Goal: Transaction & Acquisition: Purchase product/service

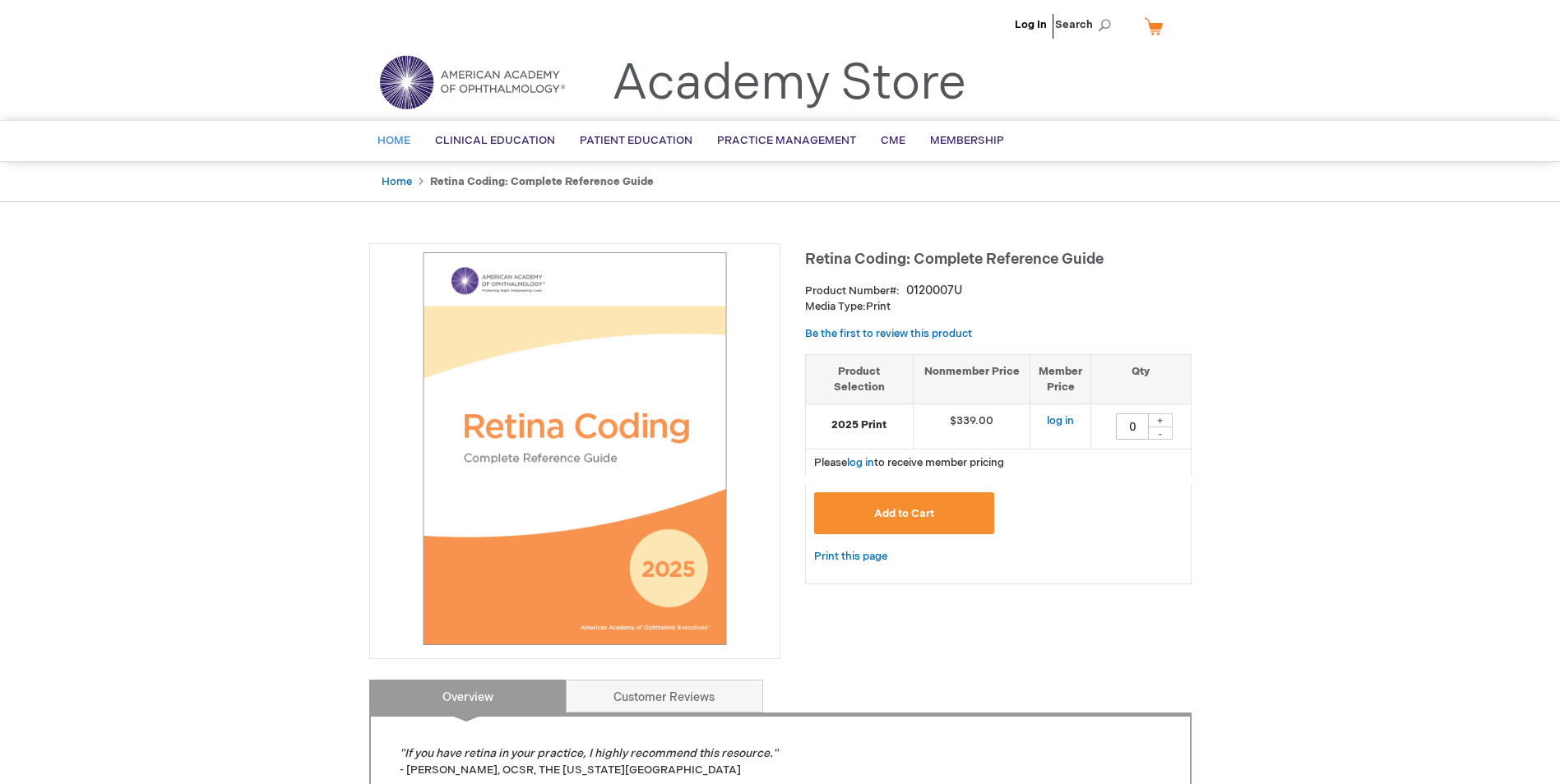
click at [400, 136] on span "Home" at bounding box center [394, 141] width 32 height 14
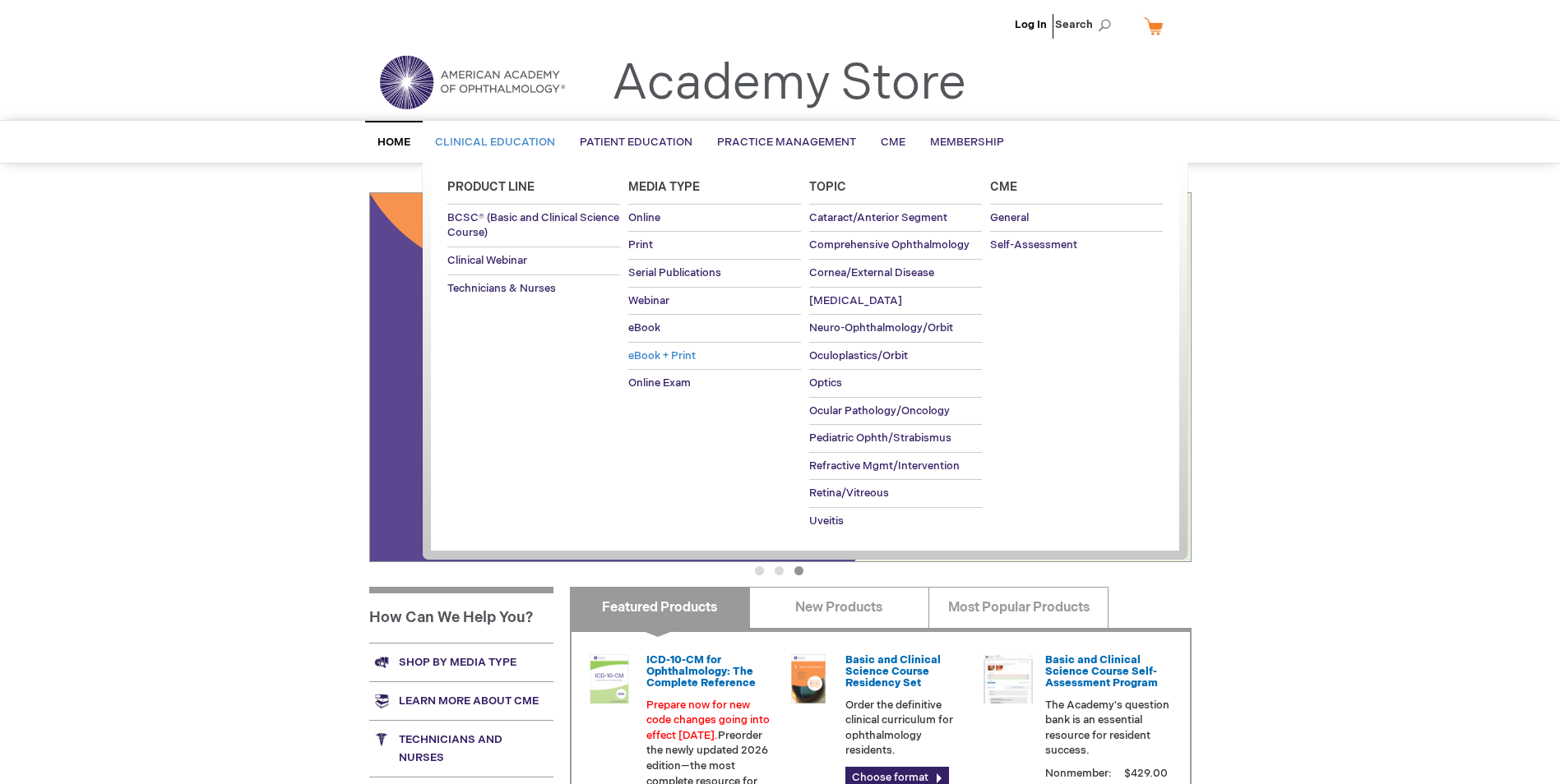
click at [653, 354] on span "eBook + Print" at bounding box center [661, 356] width 68 height 14
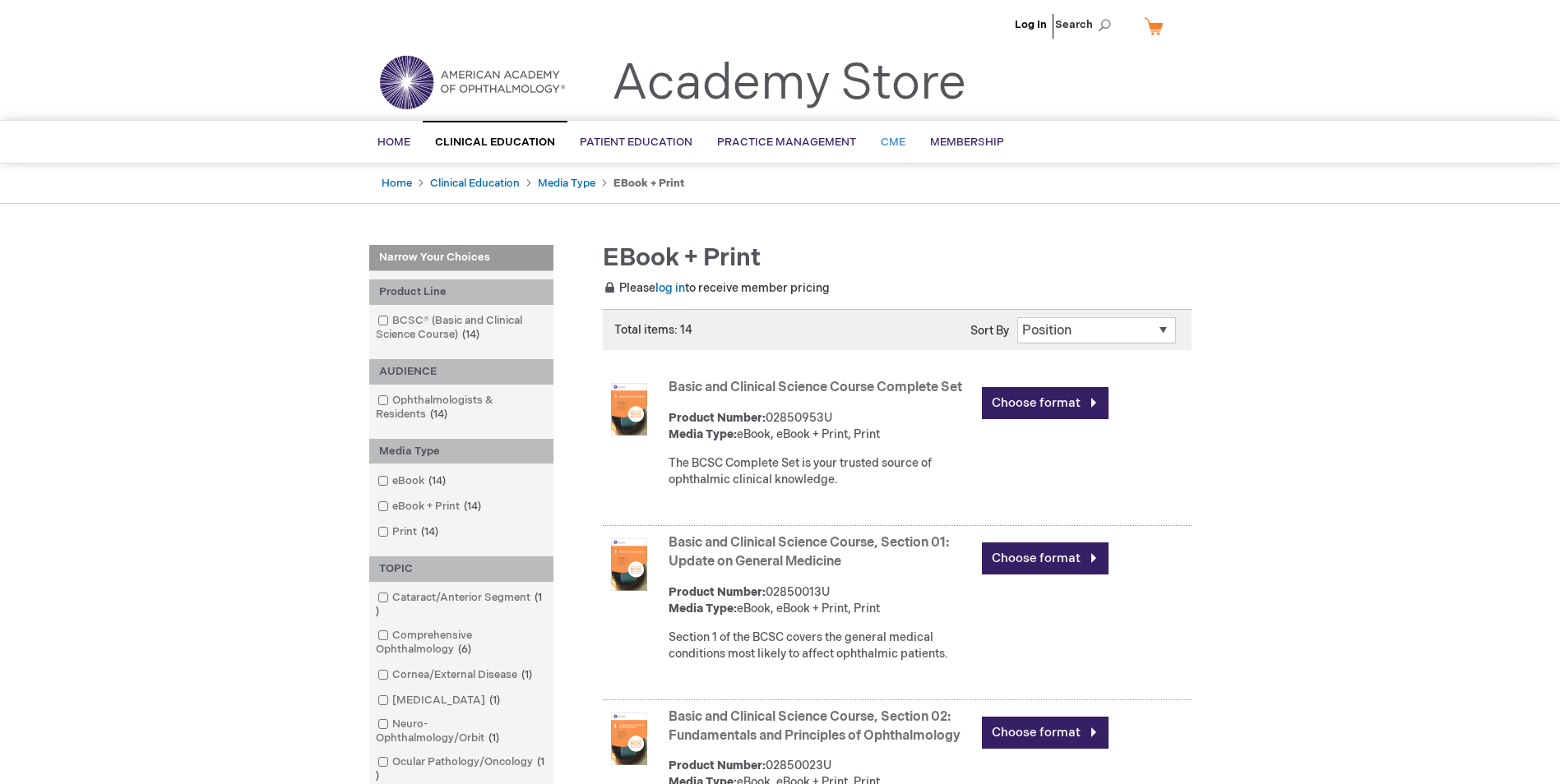
click at [879, 132] on link "CME" at bounding box center [893, 142] width 50 height 41
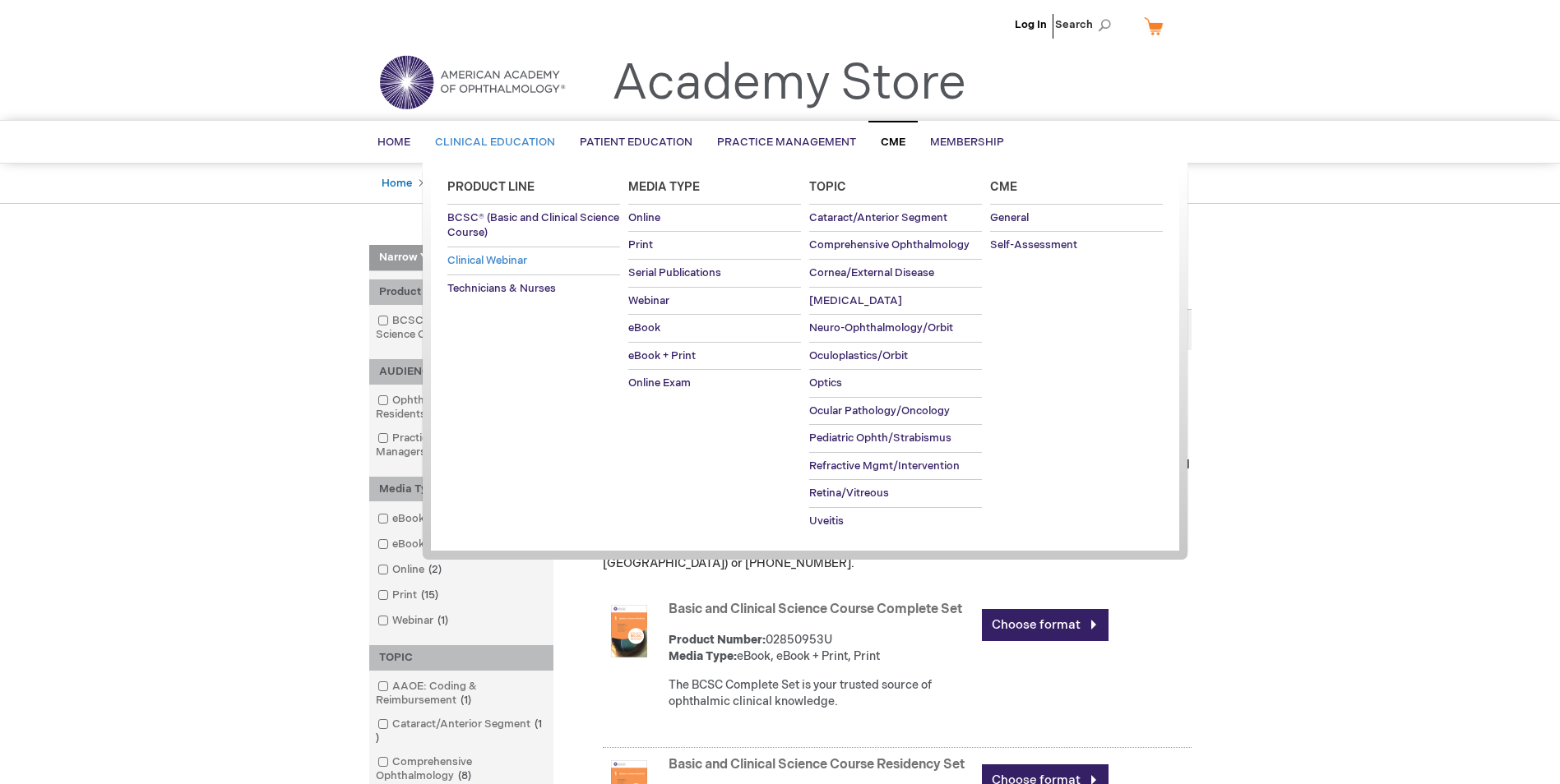
click at [494, 259] on span "Clinical Webinar" at bounding box center [487, 260] width 80 height 14
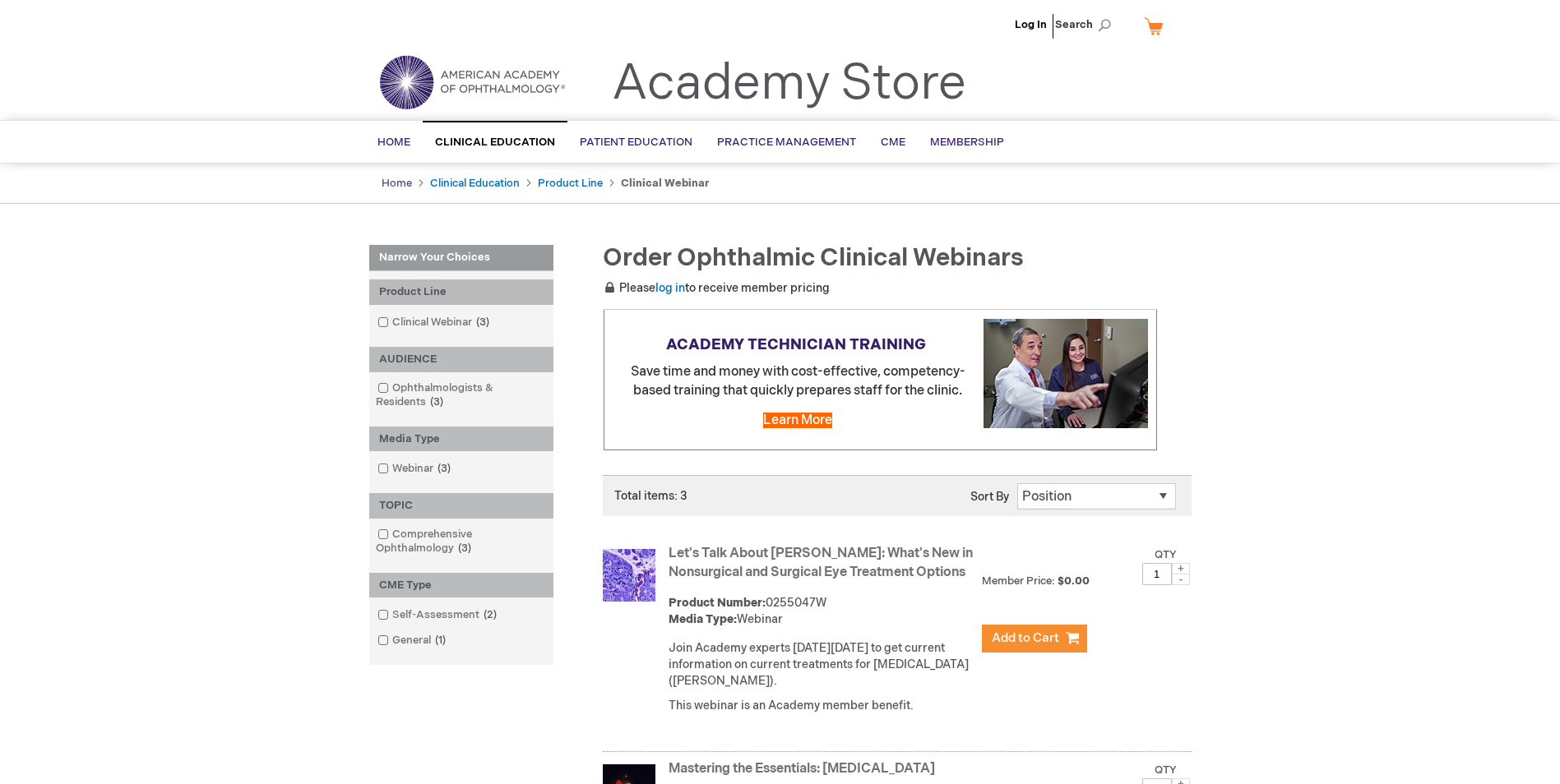
click at [390, 181] on link "Home" at bounding box center [397, 183] width 31 height 14
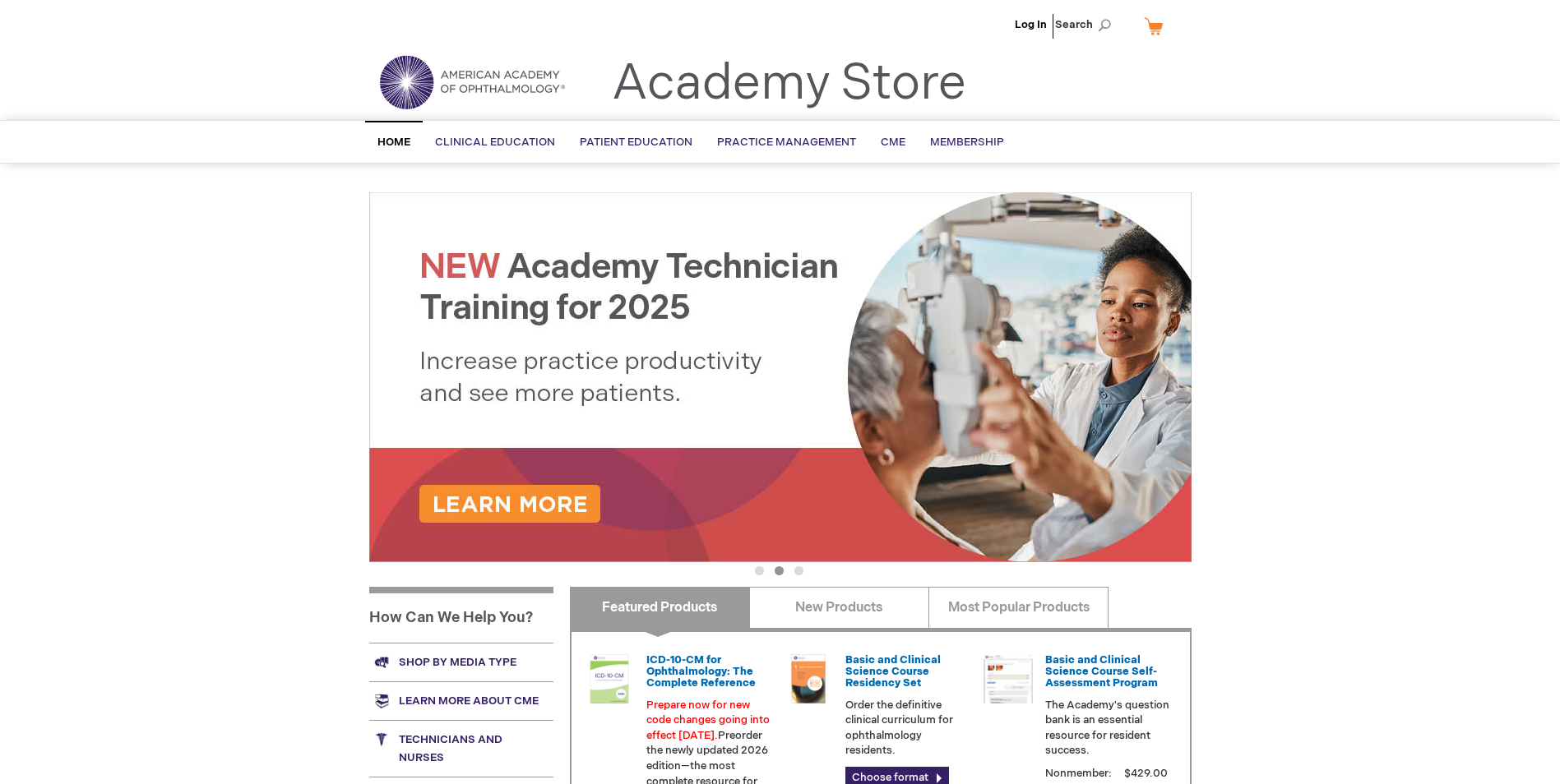
click at [401, 139] on span "Home" at bounding box center [394, 142] width 32 height 14
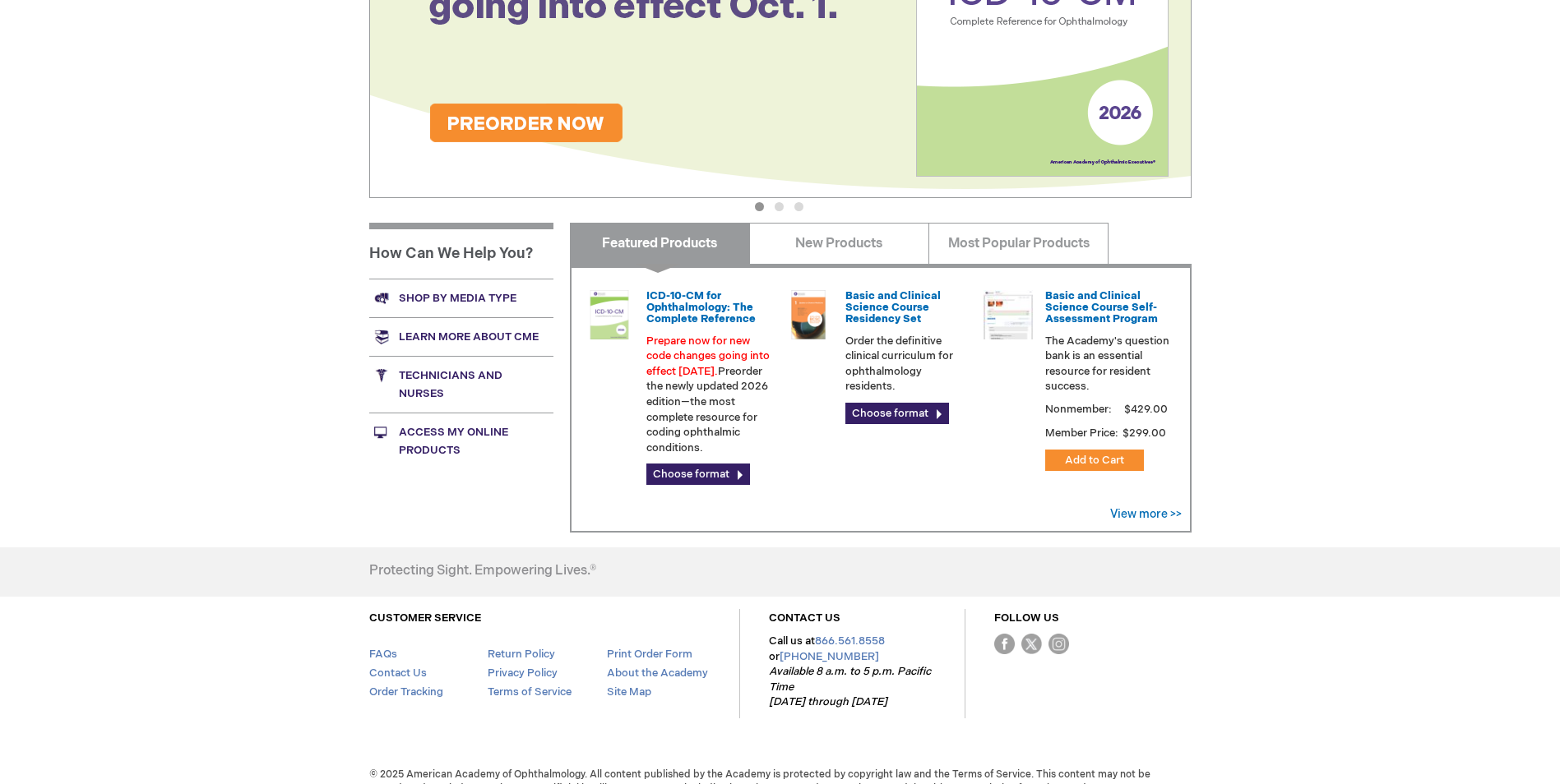
scroll to position [388, 0]
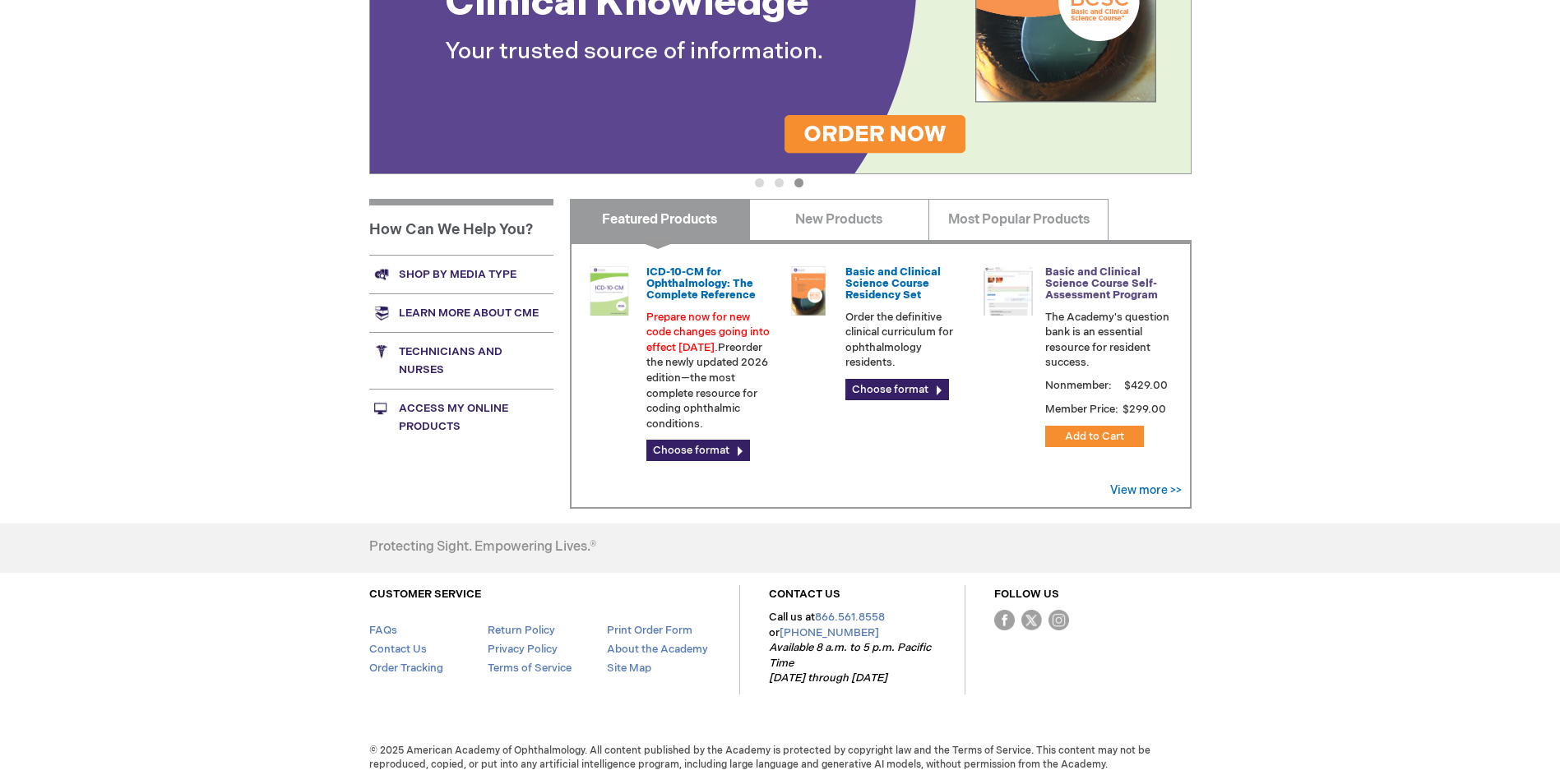
click at [1084, 291] on link "Basic and Clinical Science Course Self-Assessment Program" at bounding box center [1101, 284] width 113 height 37
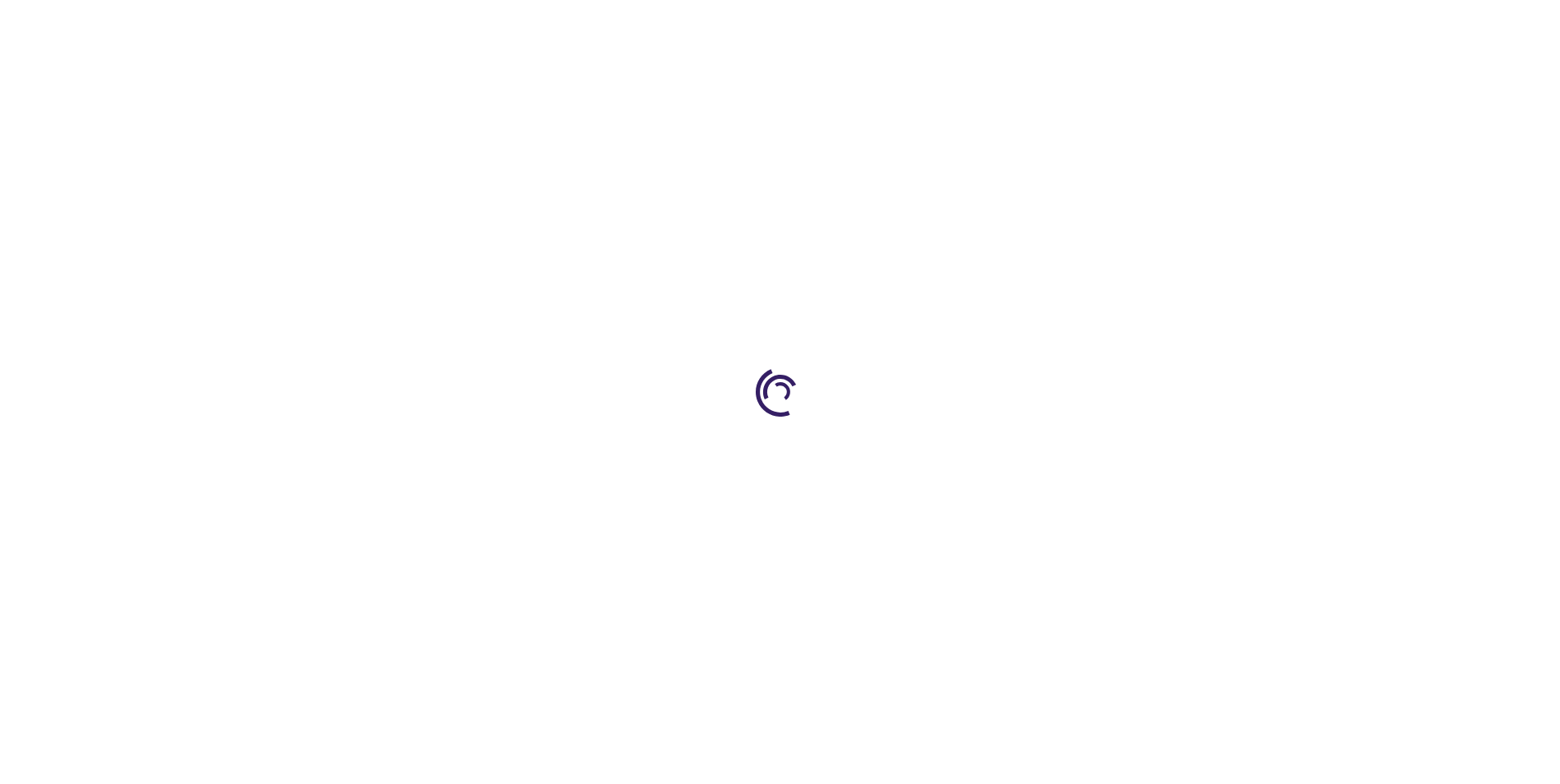
type input "1"
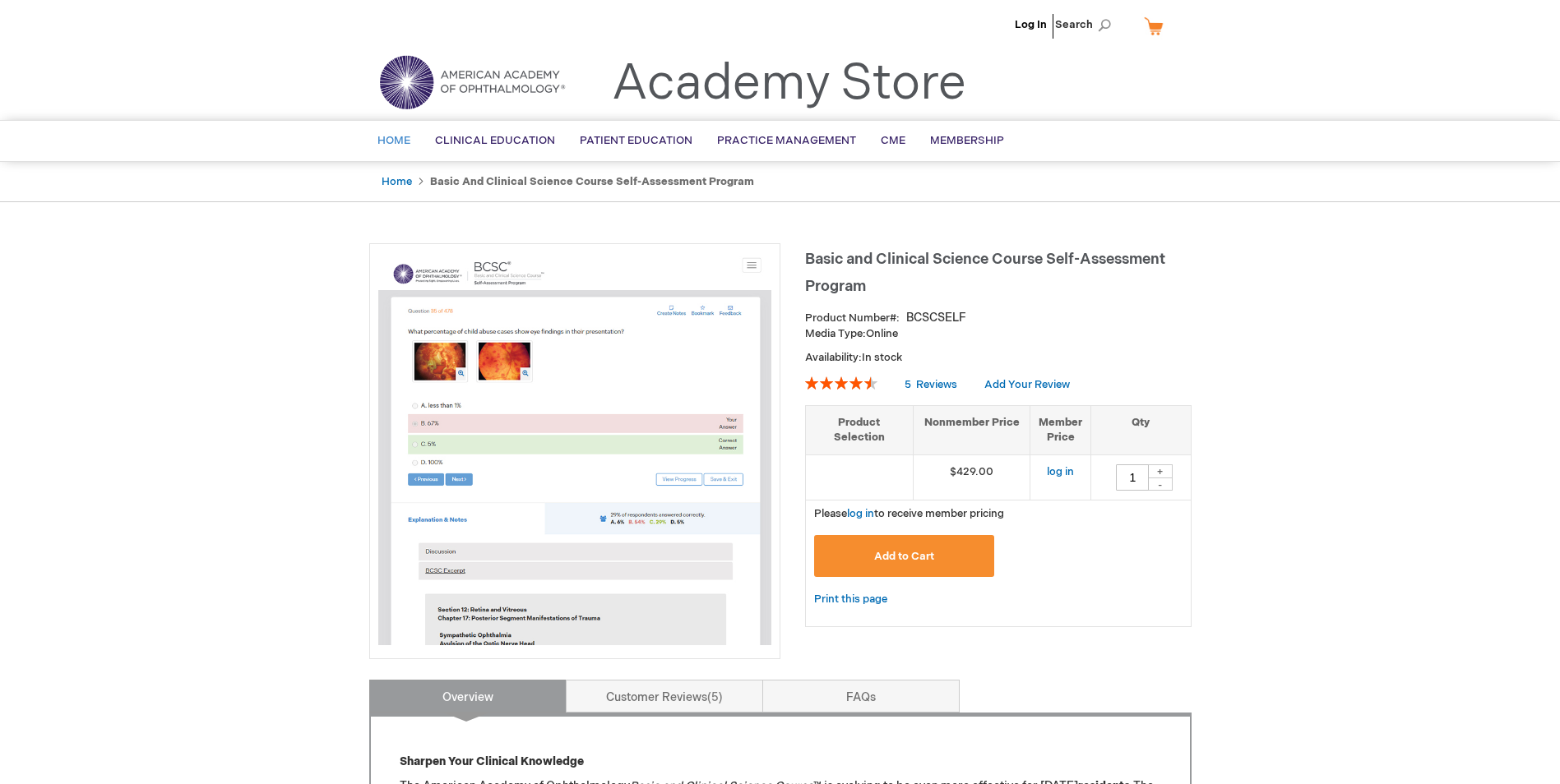
click at [411, 142] on link "Home" at bounding box center [394, 141] width 58 height 41
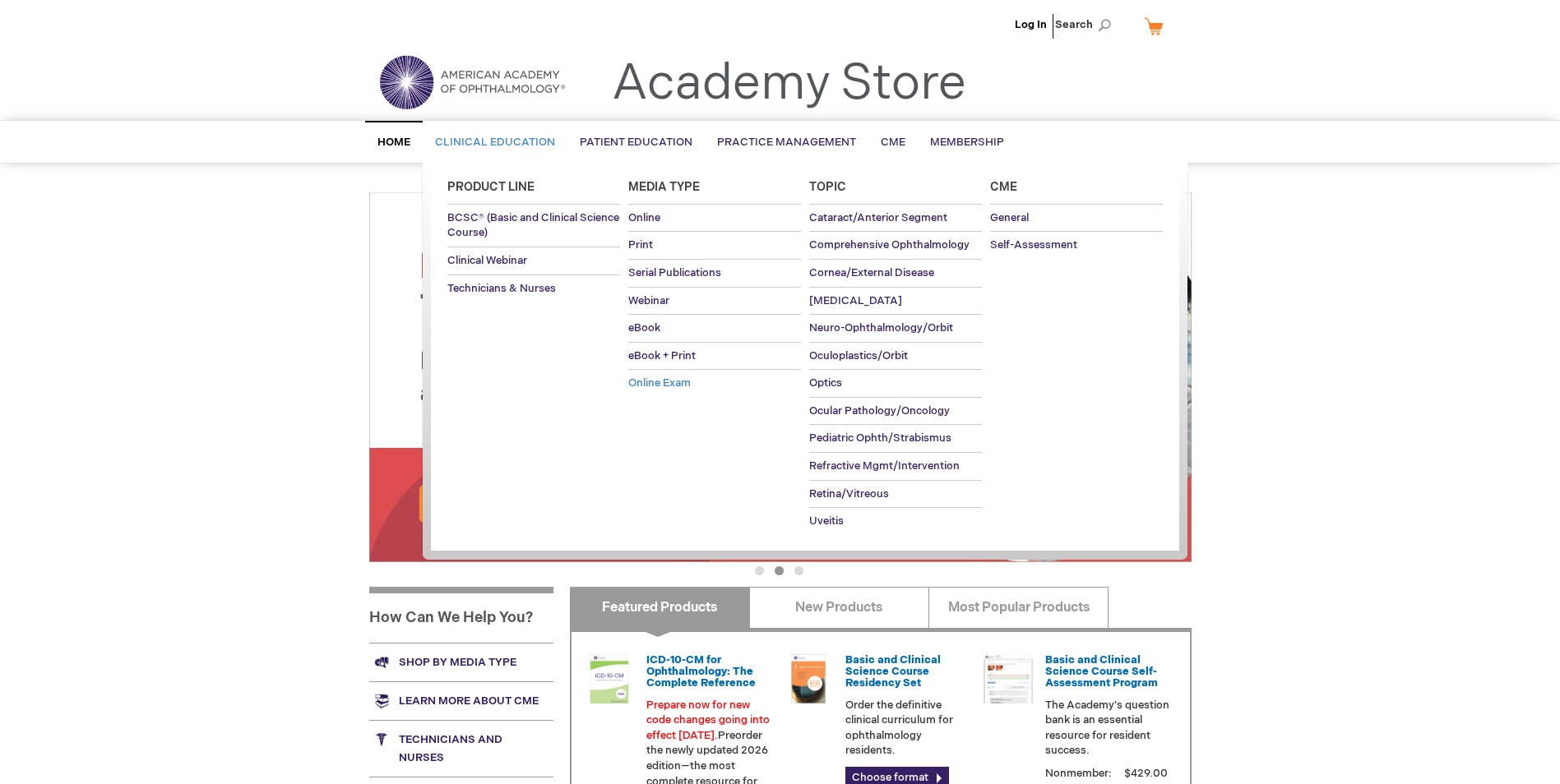
click at [664, 377] on span "Online Exam" at bounding box center [659, 383] width 62 height 14
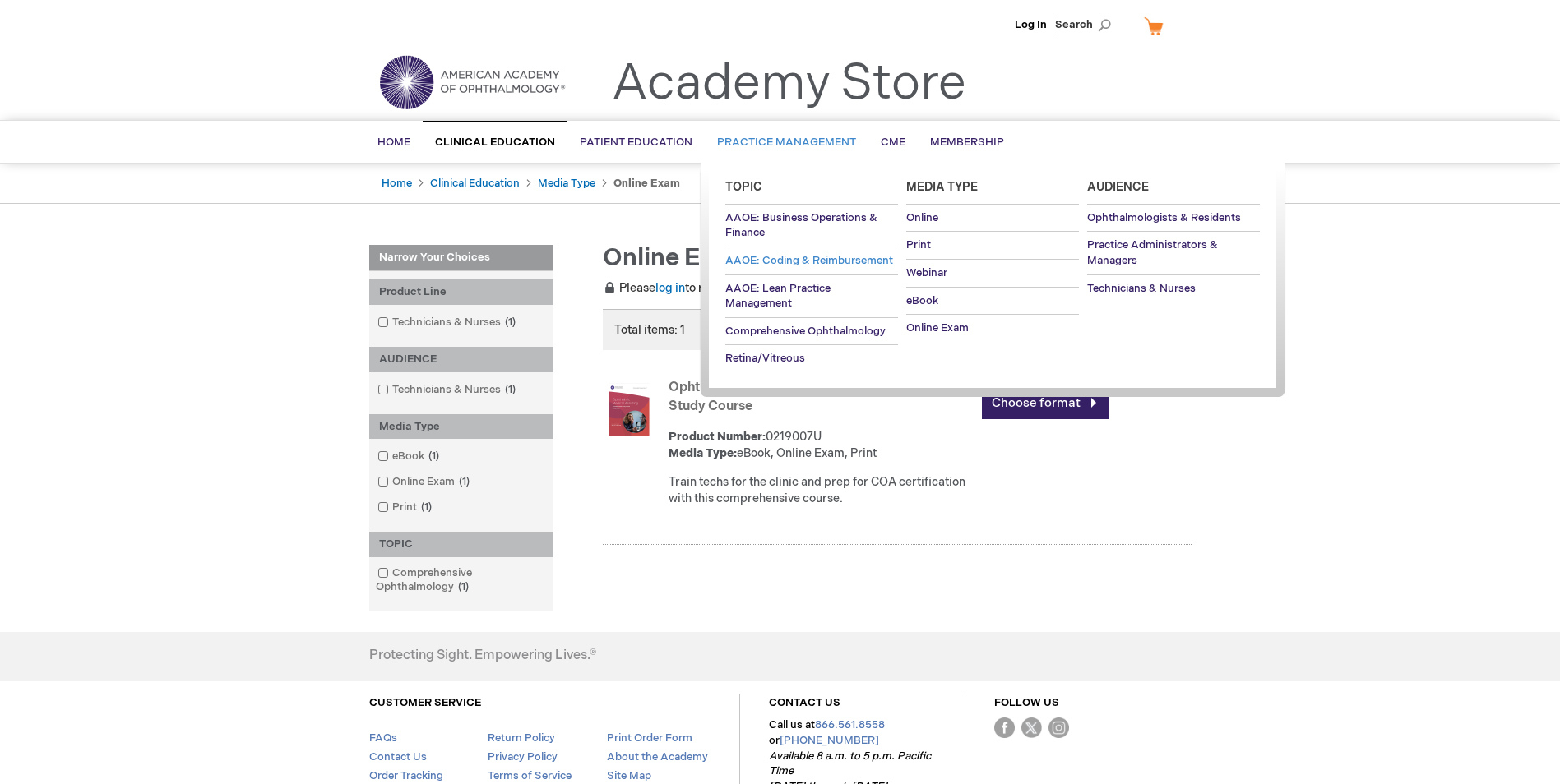
click at [780, 259] on span "AAOE: Coding & Reimbursement" at bounding box center [809, 260] width 168 height 14
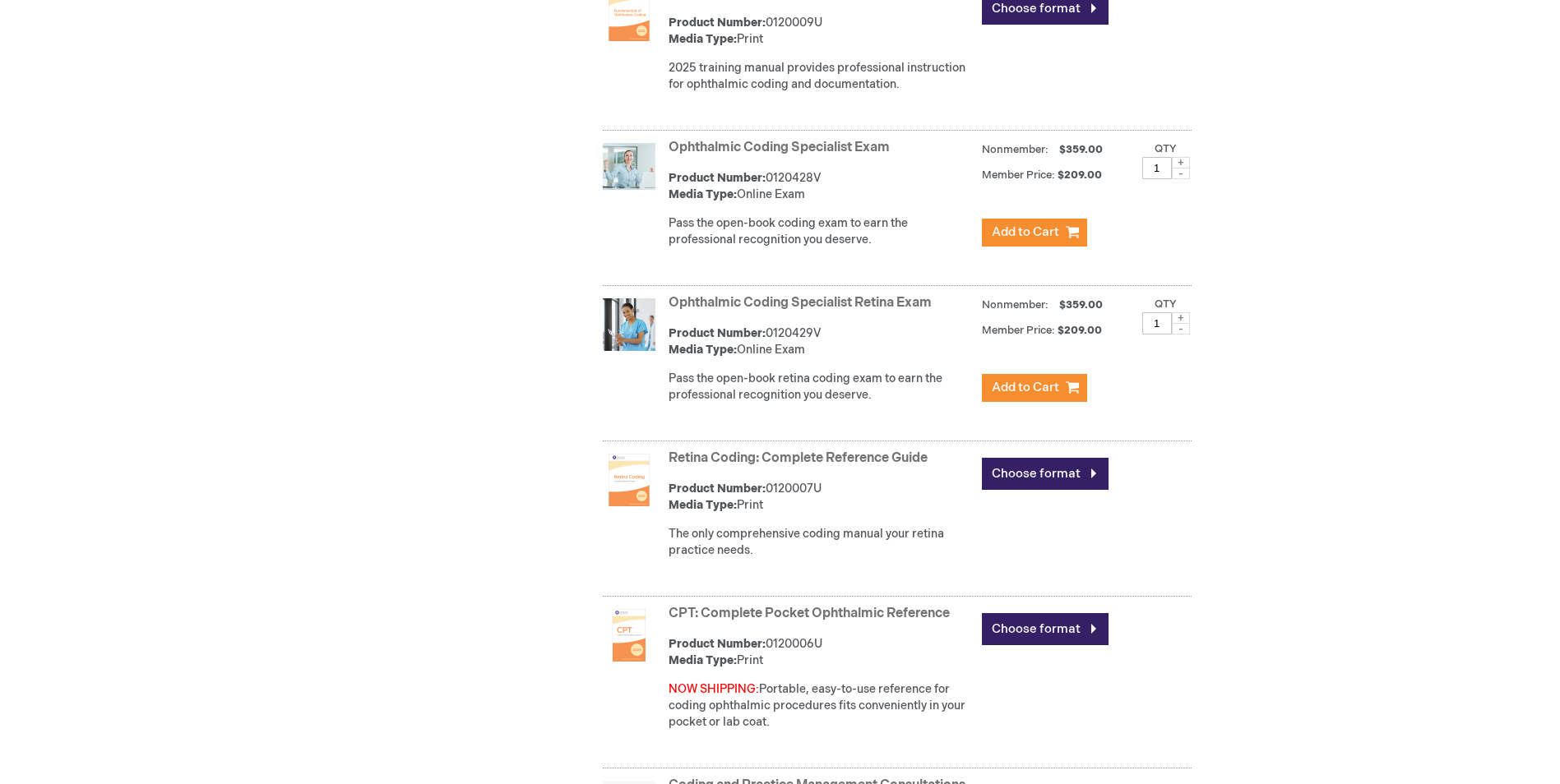
scroll to position [1151, 0]
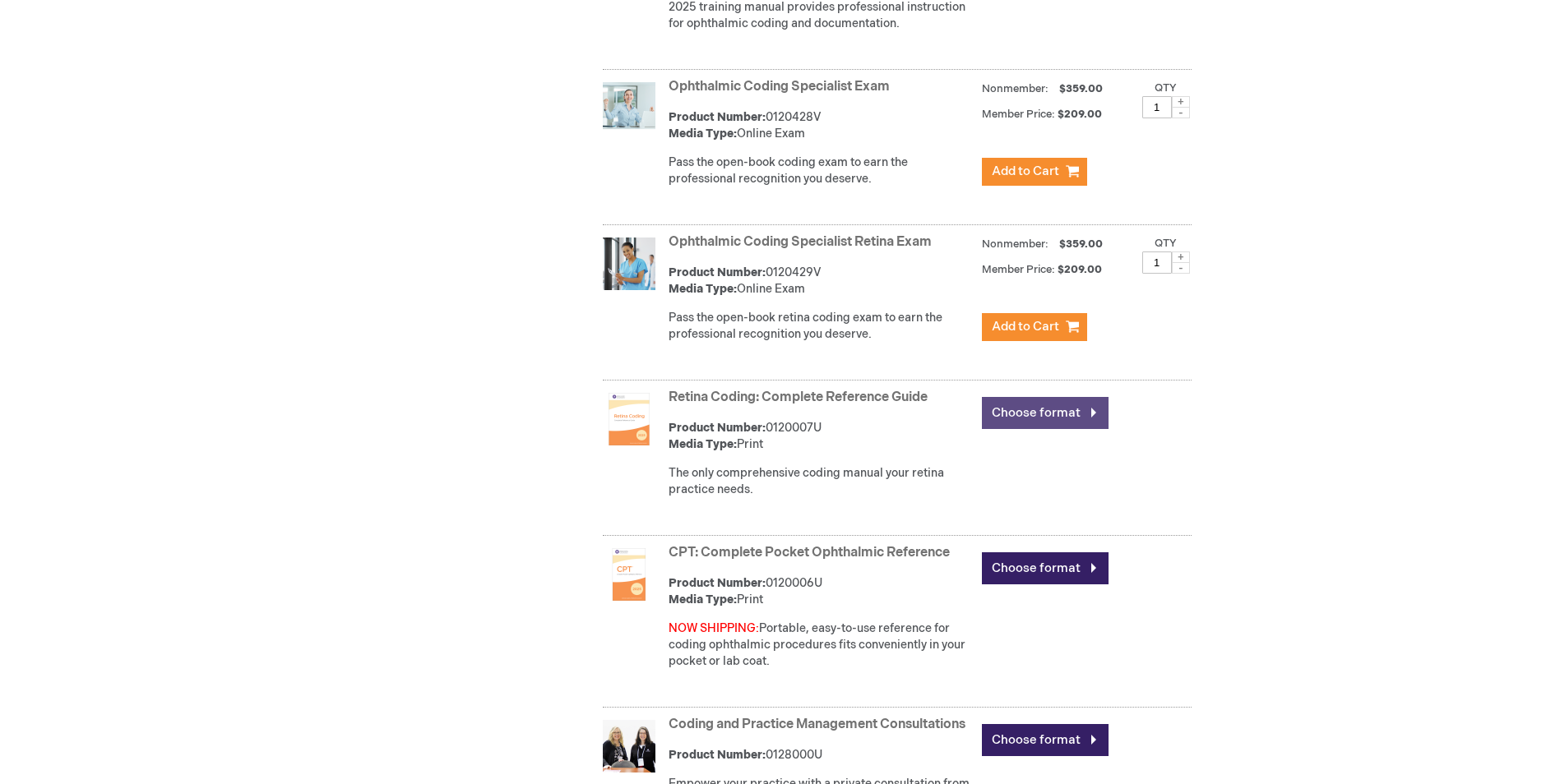
click at [1043, 410] on link "Choose format" at bounding box center [1045, 414] width 127 height 32
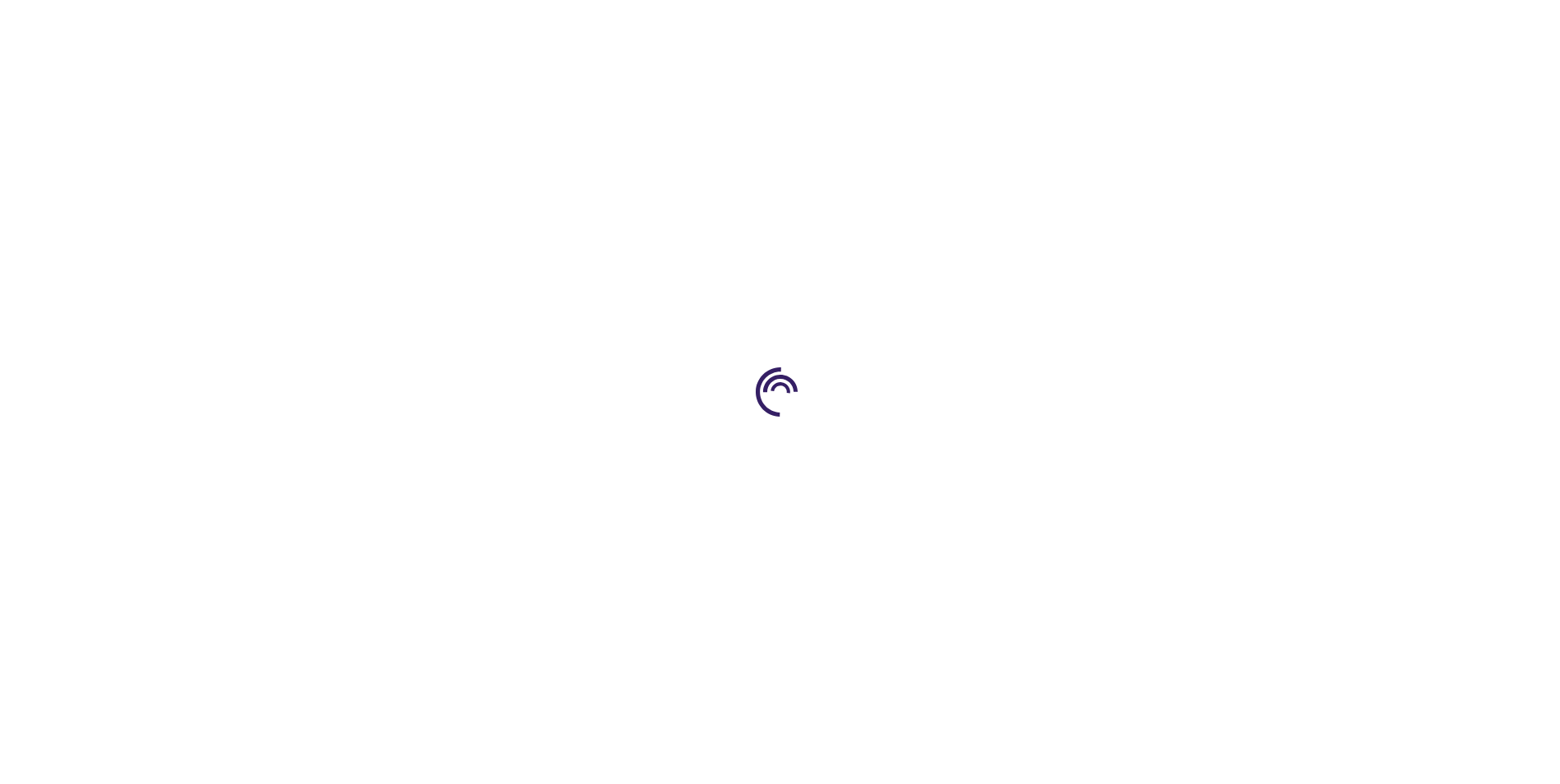
type input "0"
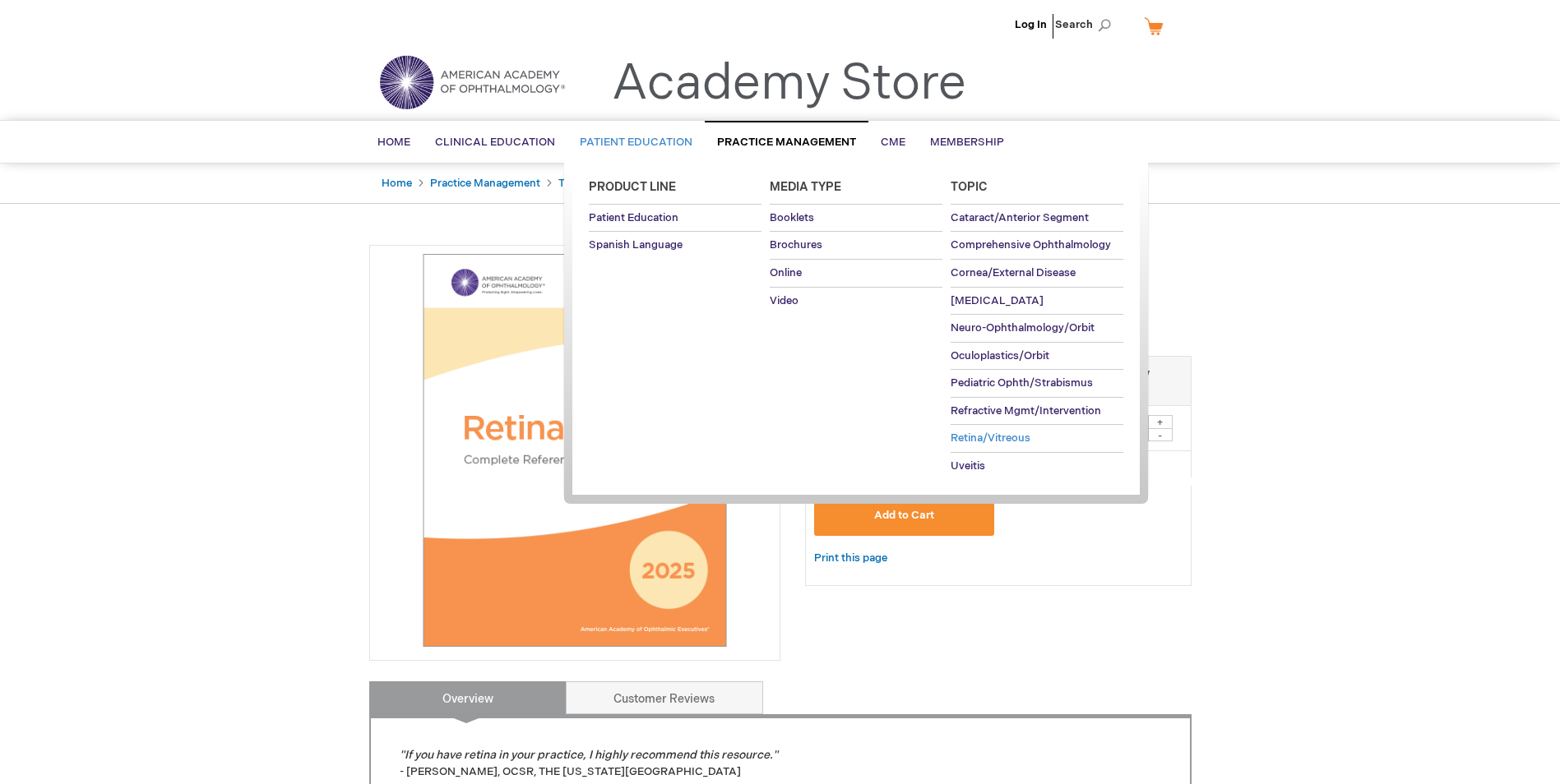
click at [981, 436] on span "Retina/Vitreous" at bounding box center [990, 438] width 80 height 14
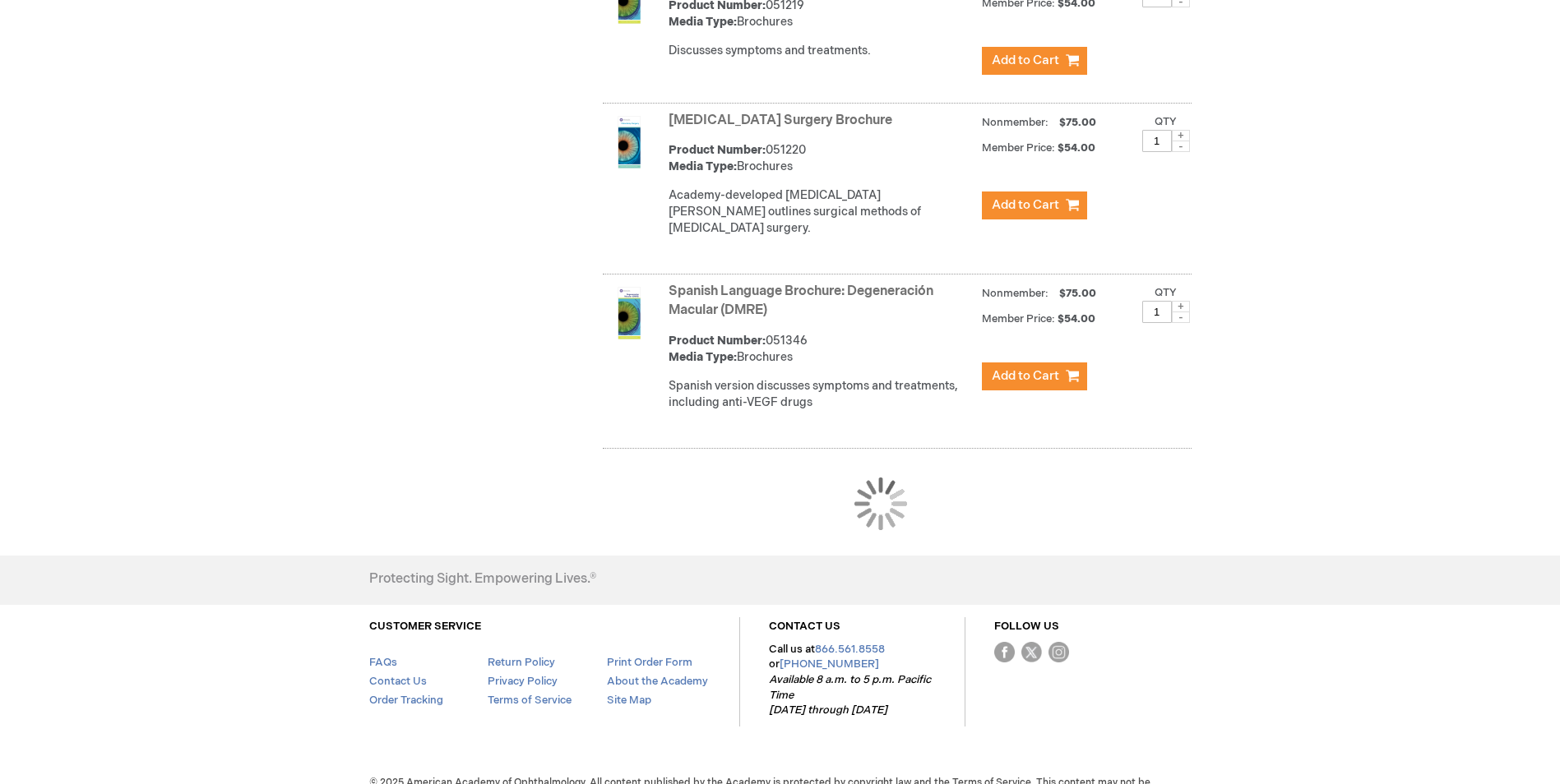
scroll to position [1502, 0]
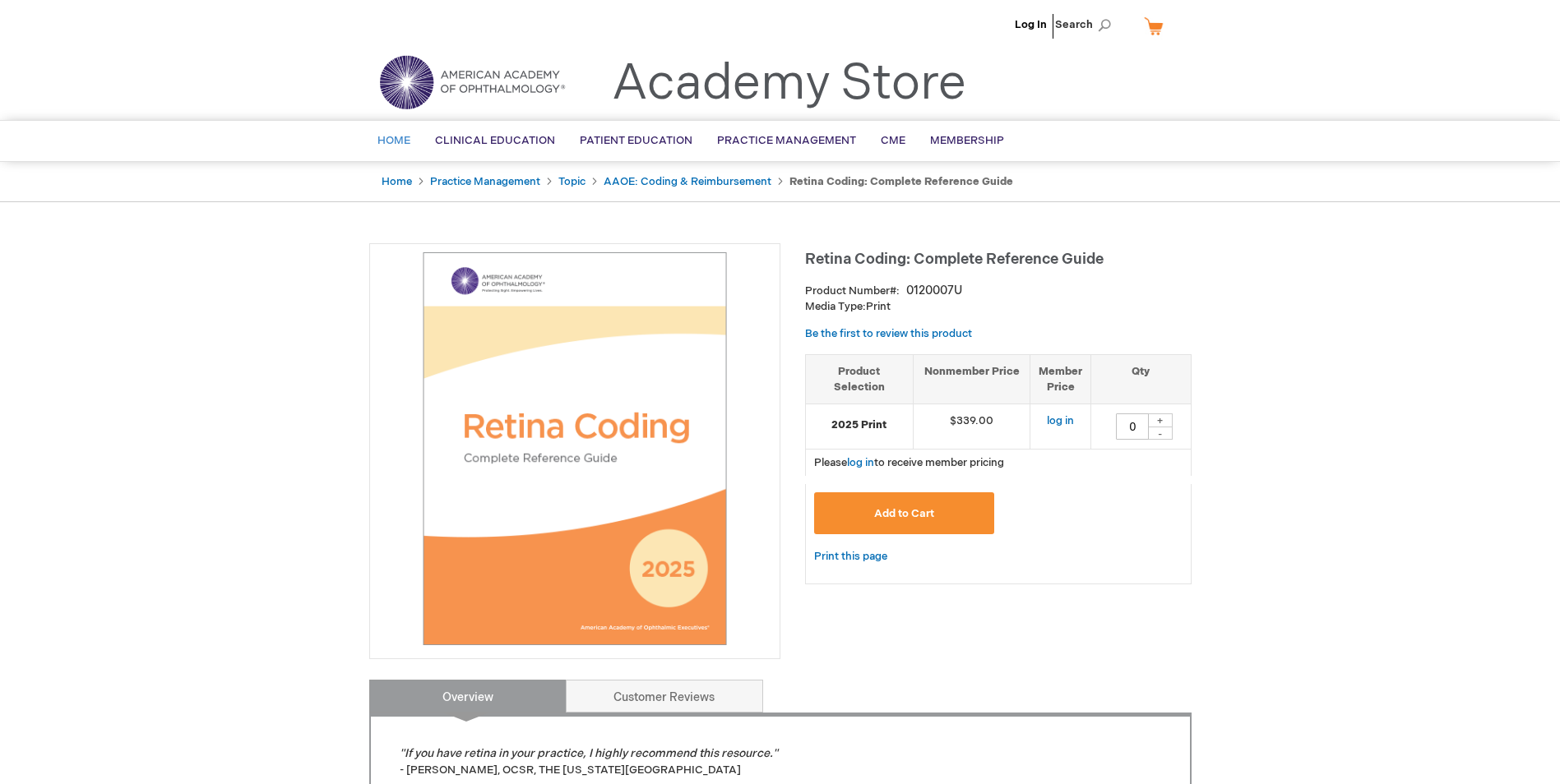
click at [402, 138] on span "Home" at bounding box center [394, 141] width 32 height 14
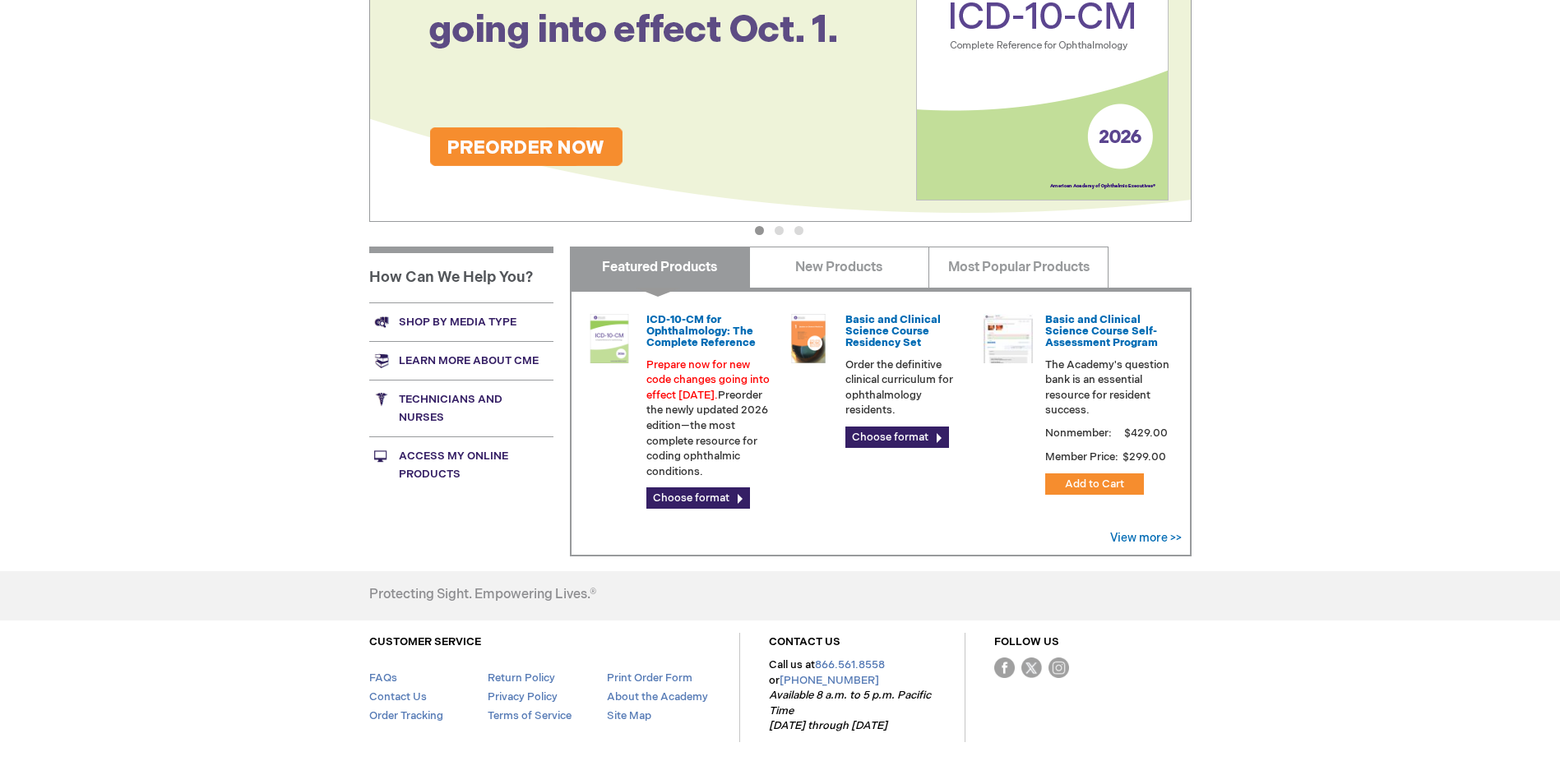
scroll to position [388, 0]
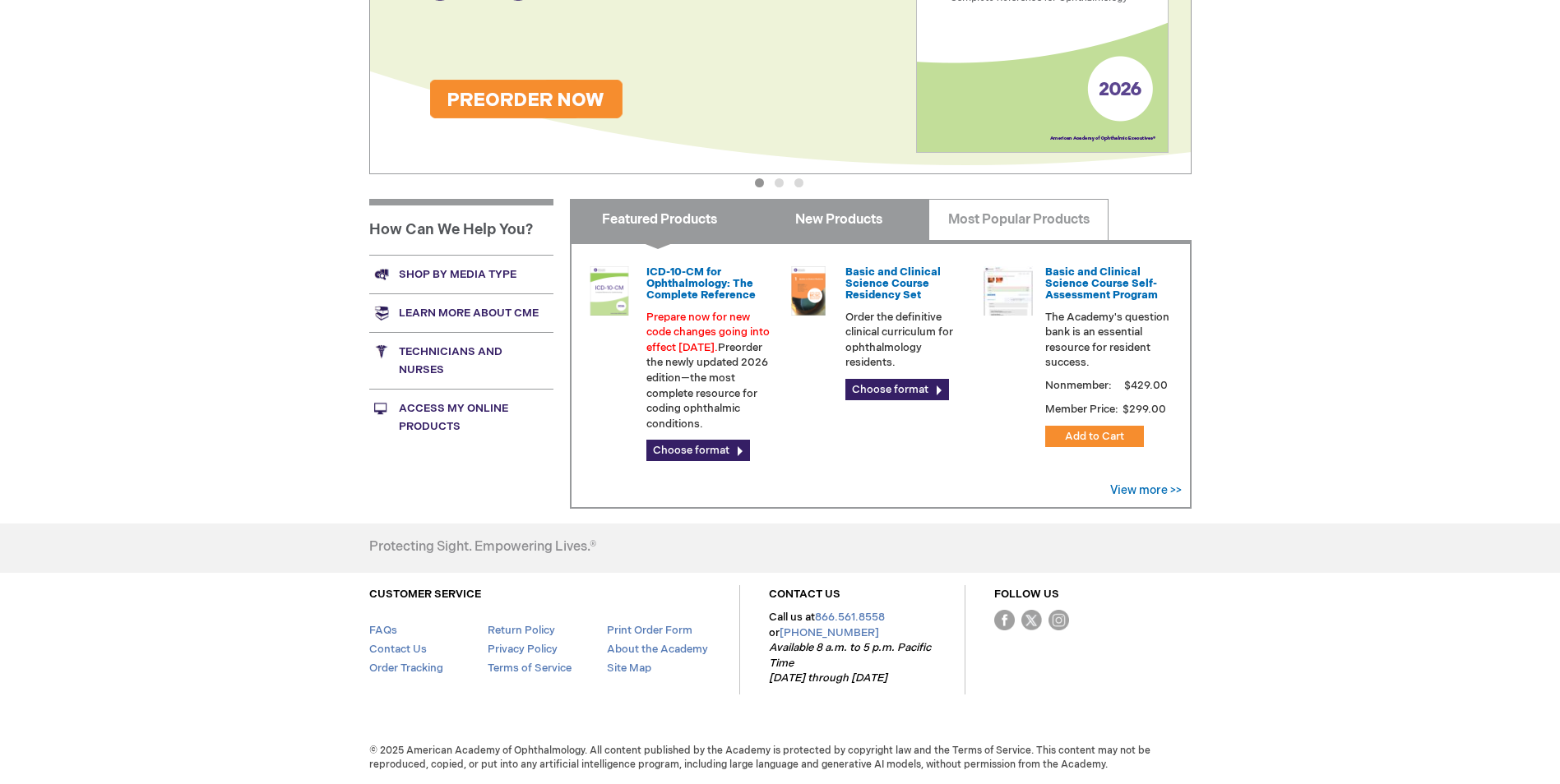
click at [814, 214] on link "New Products" at bounding box center [839, 220] width 180 height 41
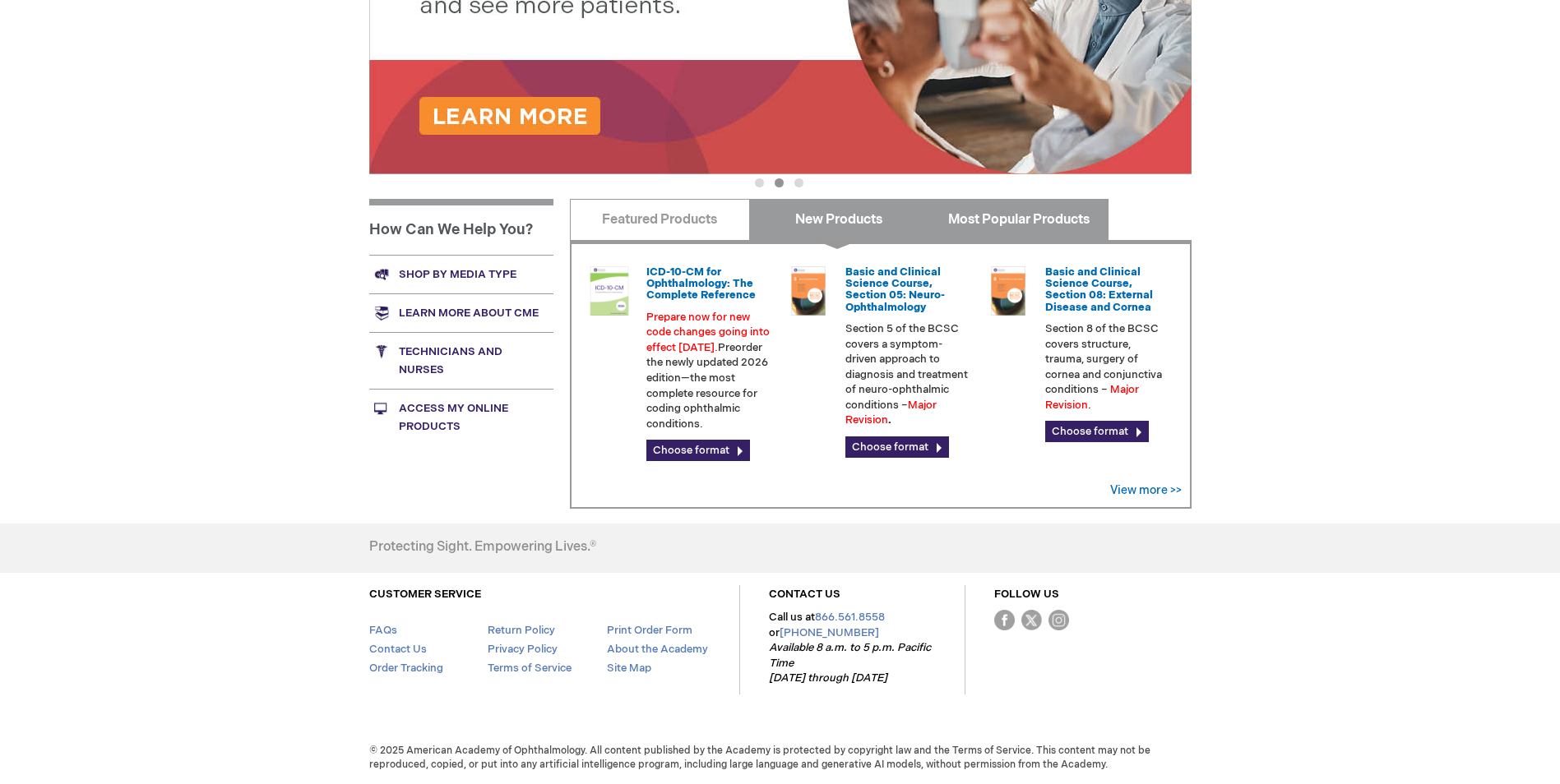
click at [990, 221] on link "Most Popular Products" at bounding box center [1018, 220] width 180 height 41
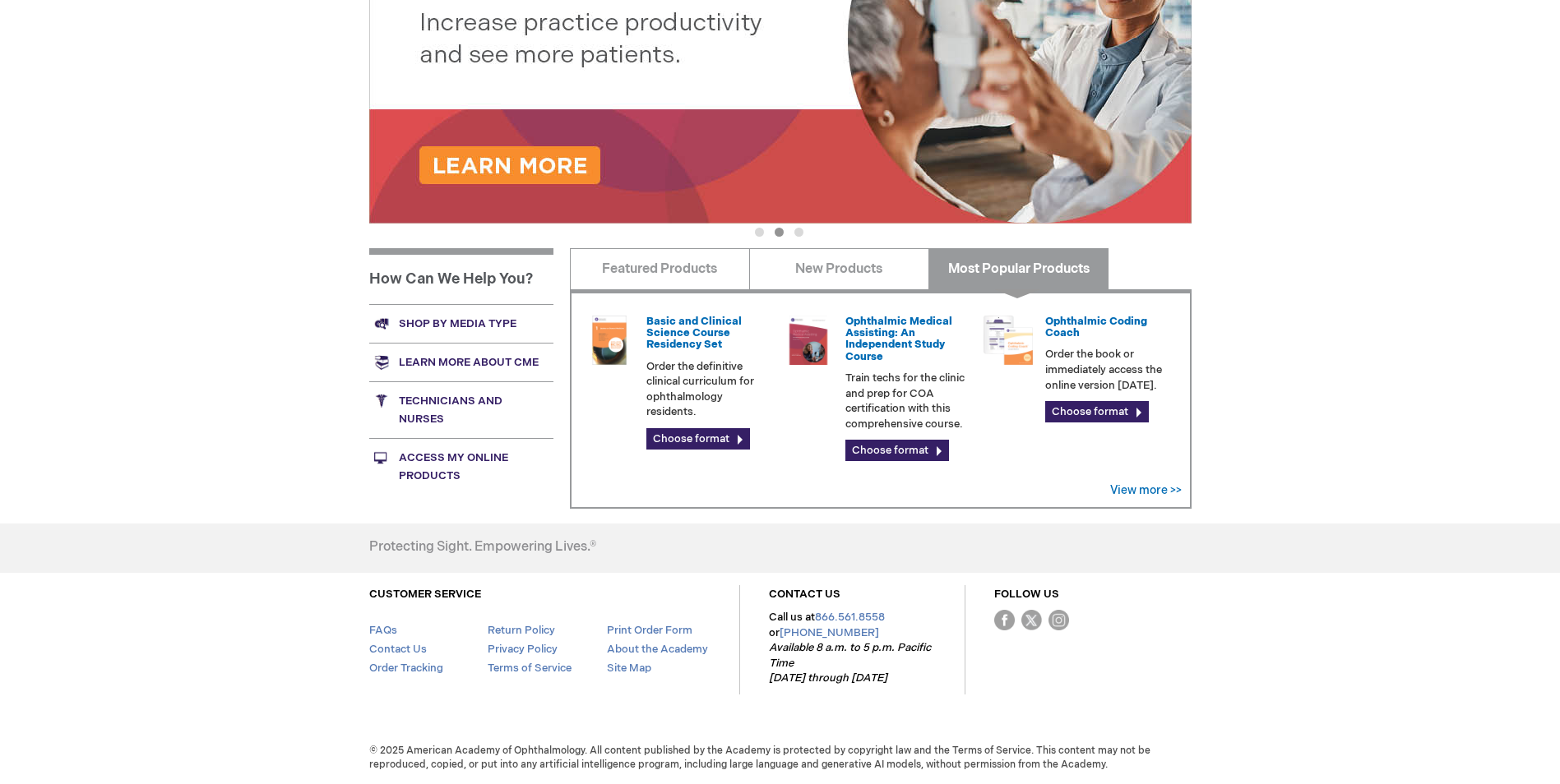
scroll to position [339, 0]
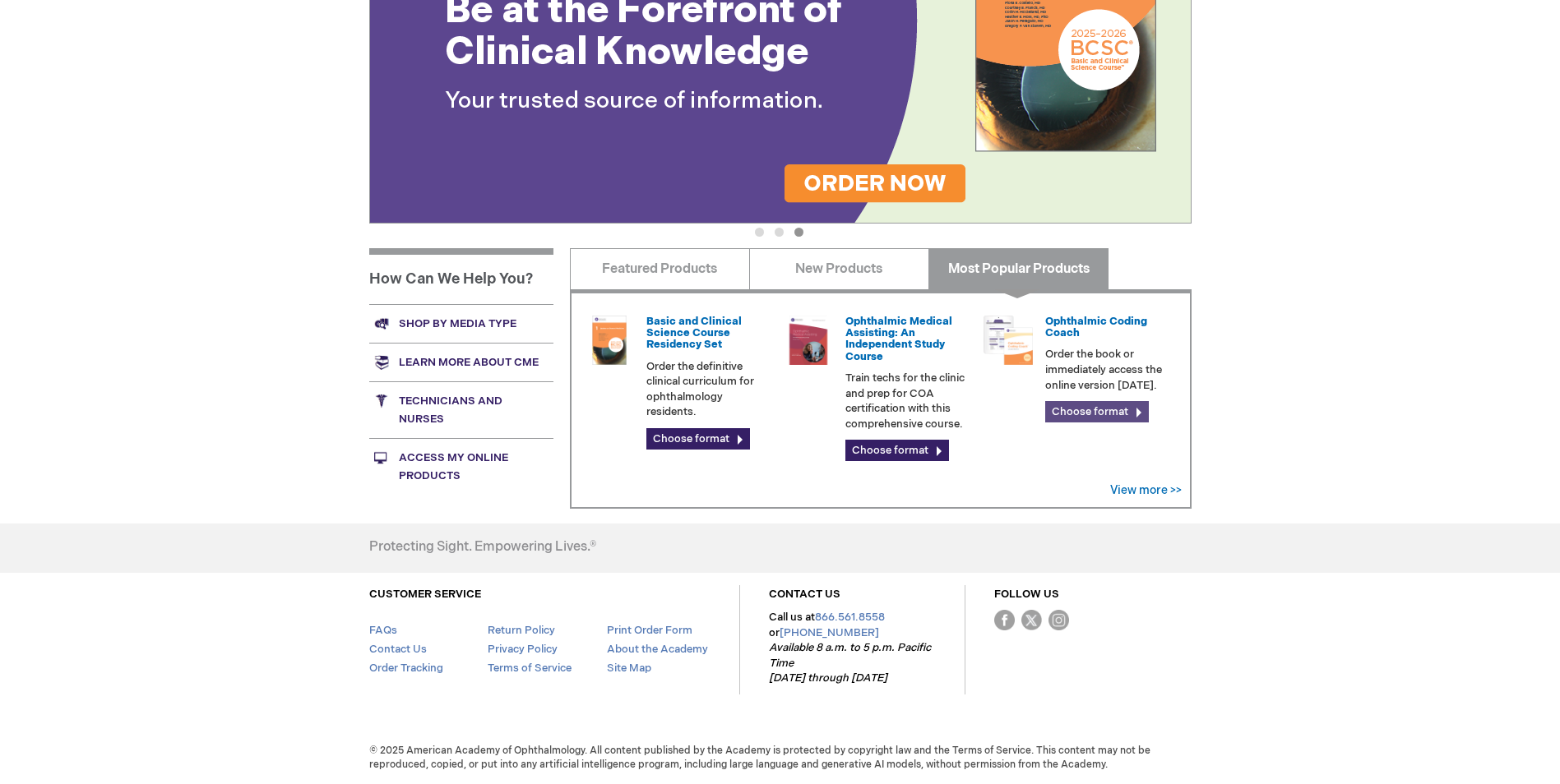
click at [1111, 416] on link "Choose format" at bounding box center [1097, 412] width 104 height 22
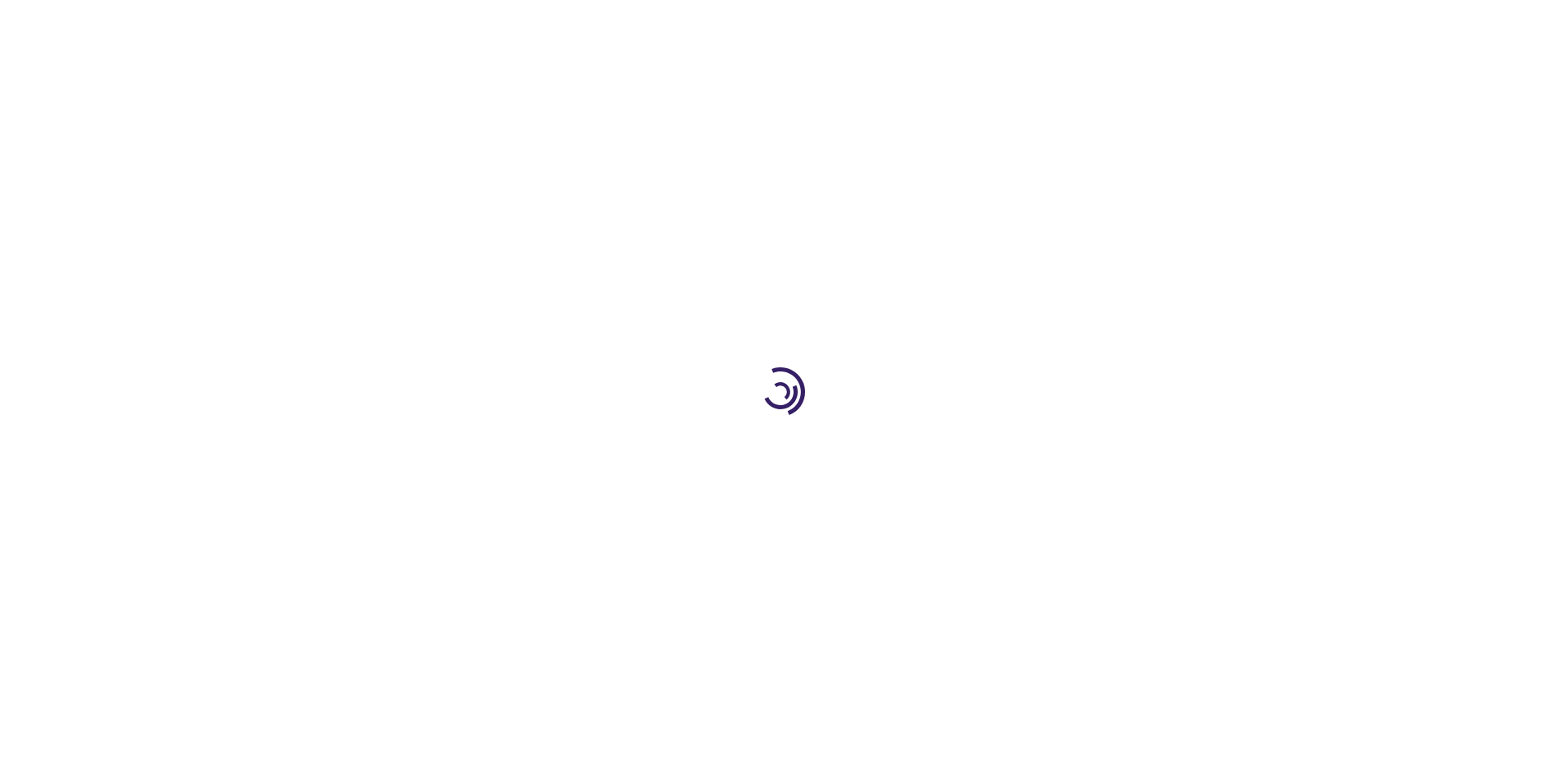
type input "0"
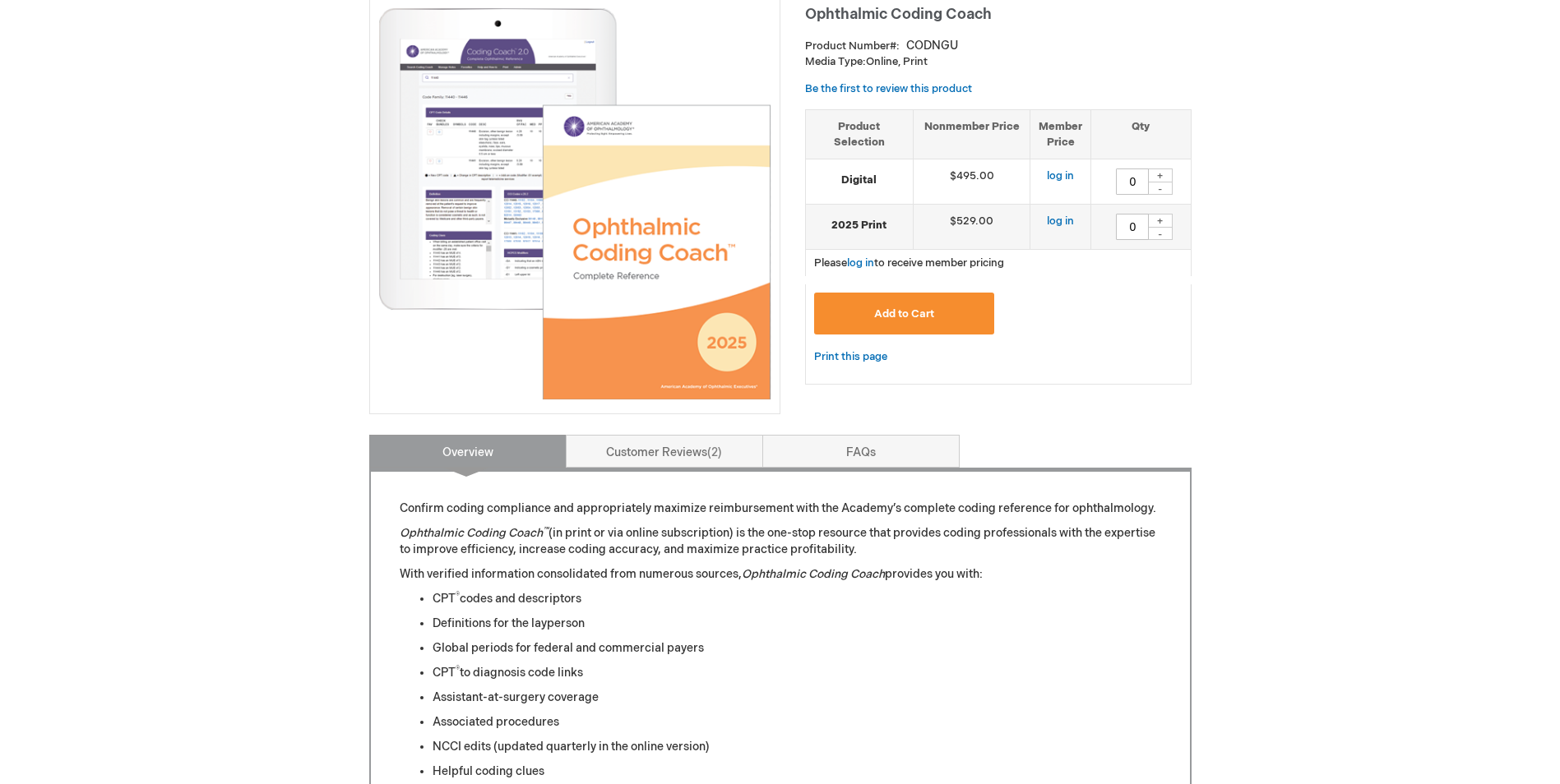
scroll to position [247, 0]
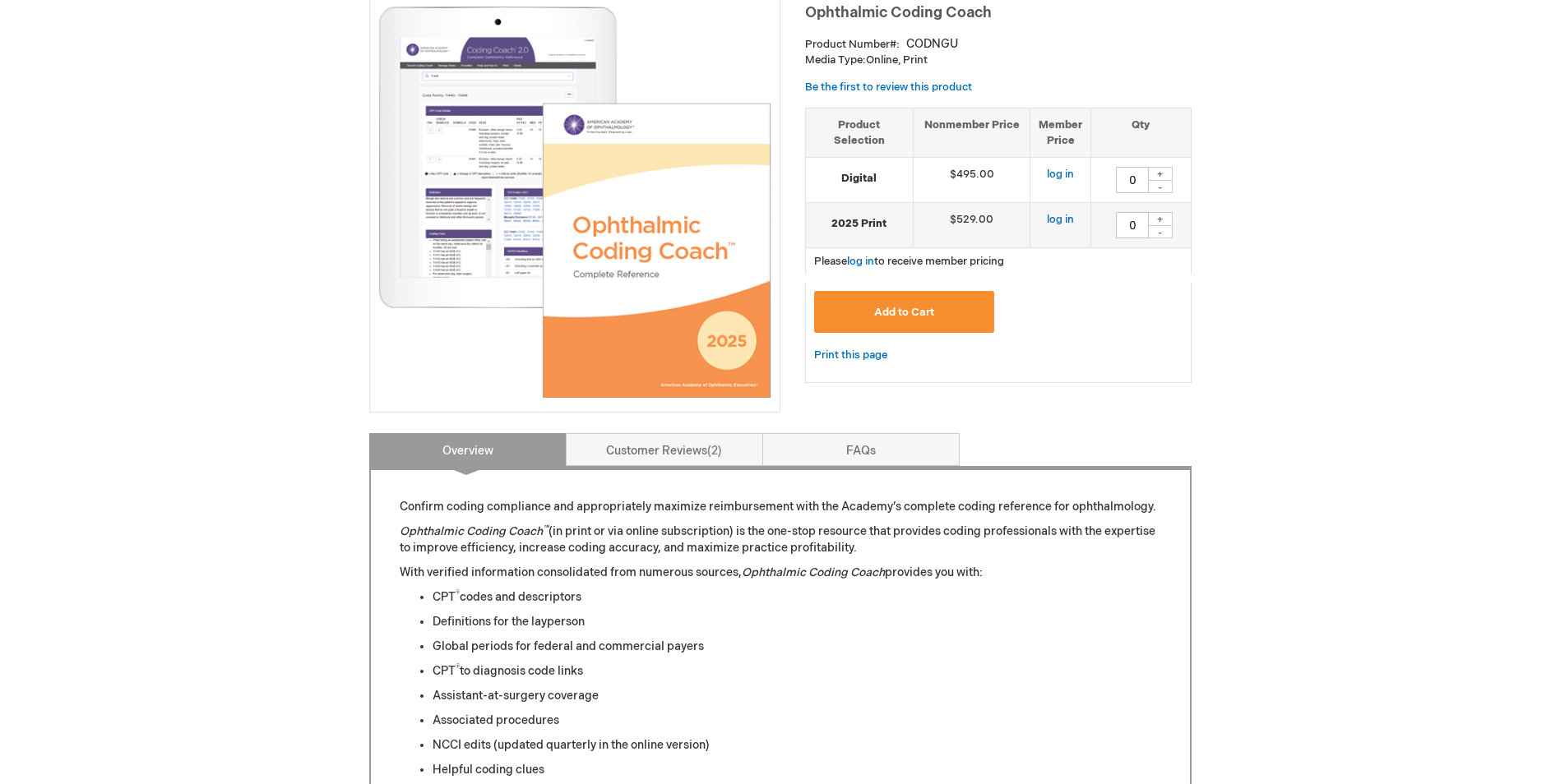
click at [700, 442] on link "Customer Reviews 2" at bounding box center [664, 450] width 197 height 32
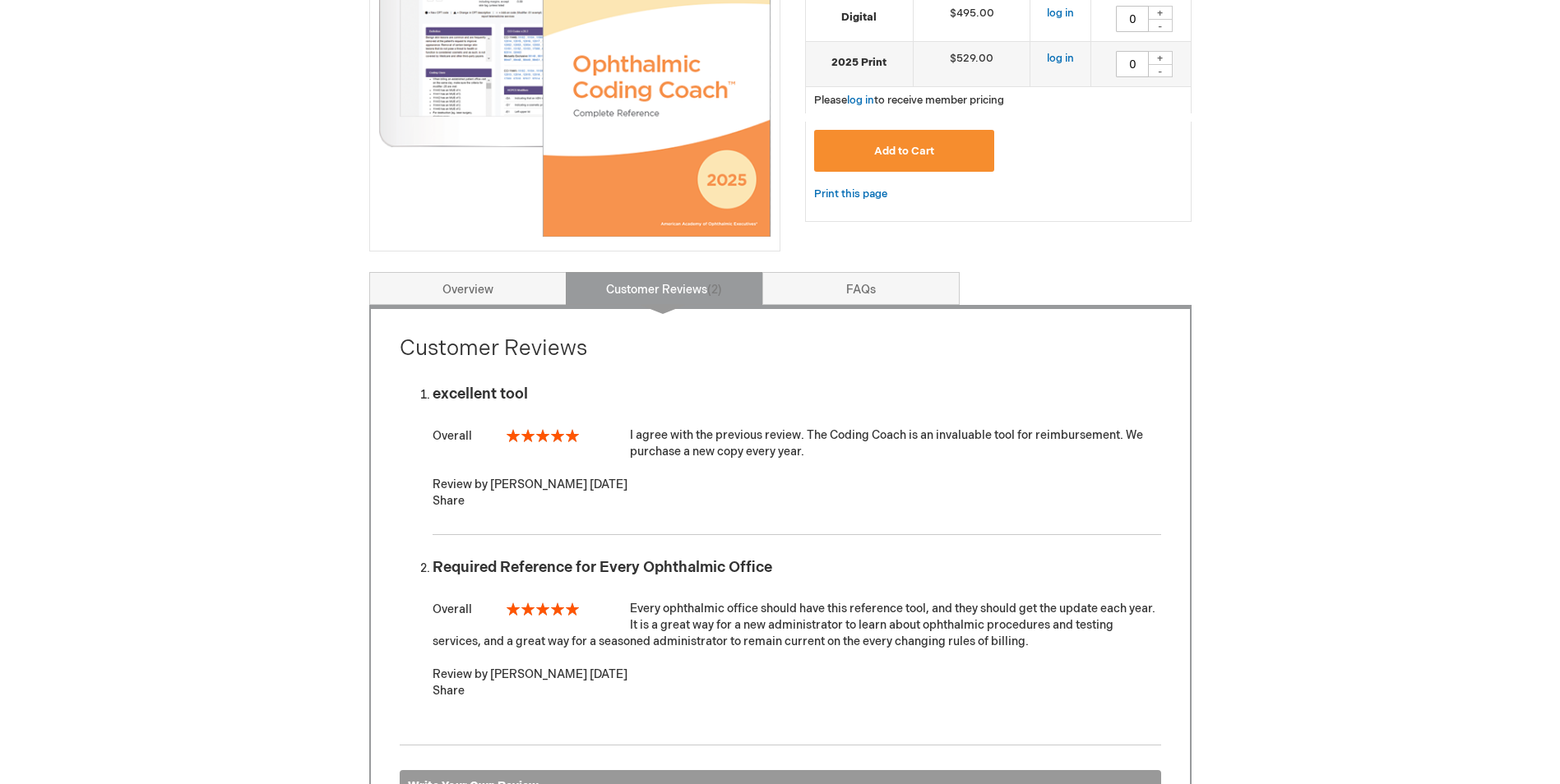
scroll to position [411, 0]
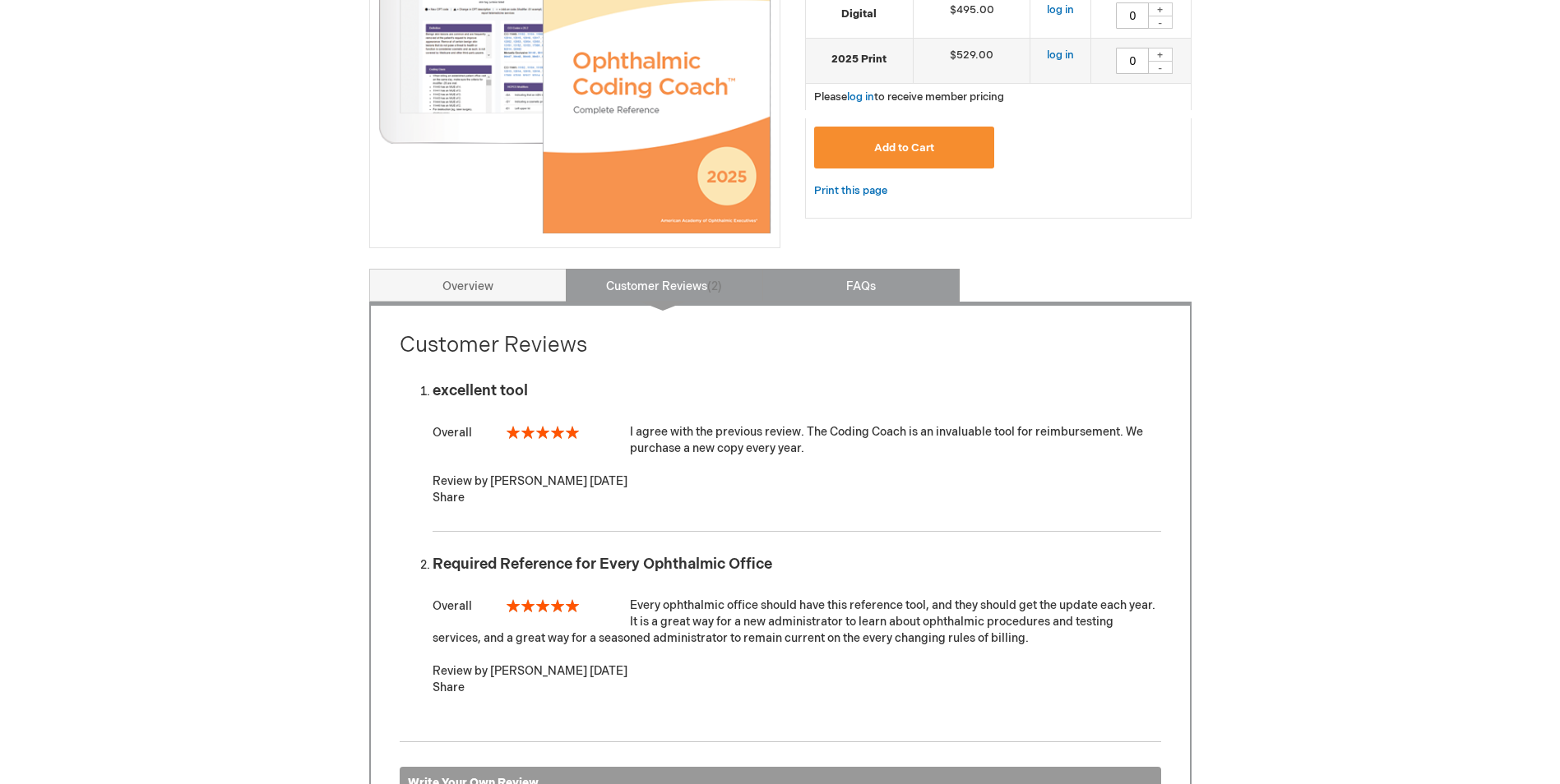
click at [877, 282] on link "FAQs" at bounding box center [861, 285] width 197 height 32
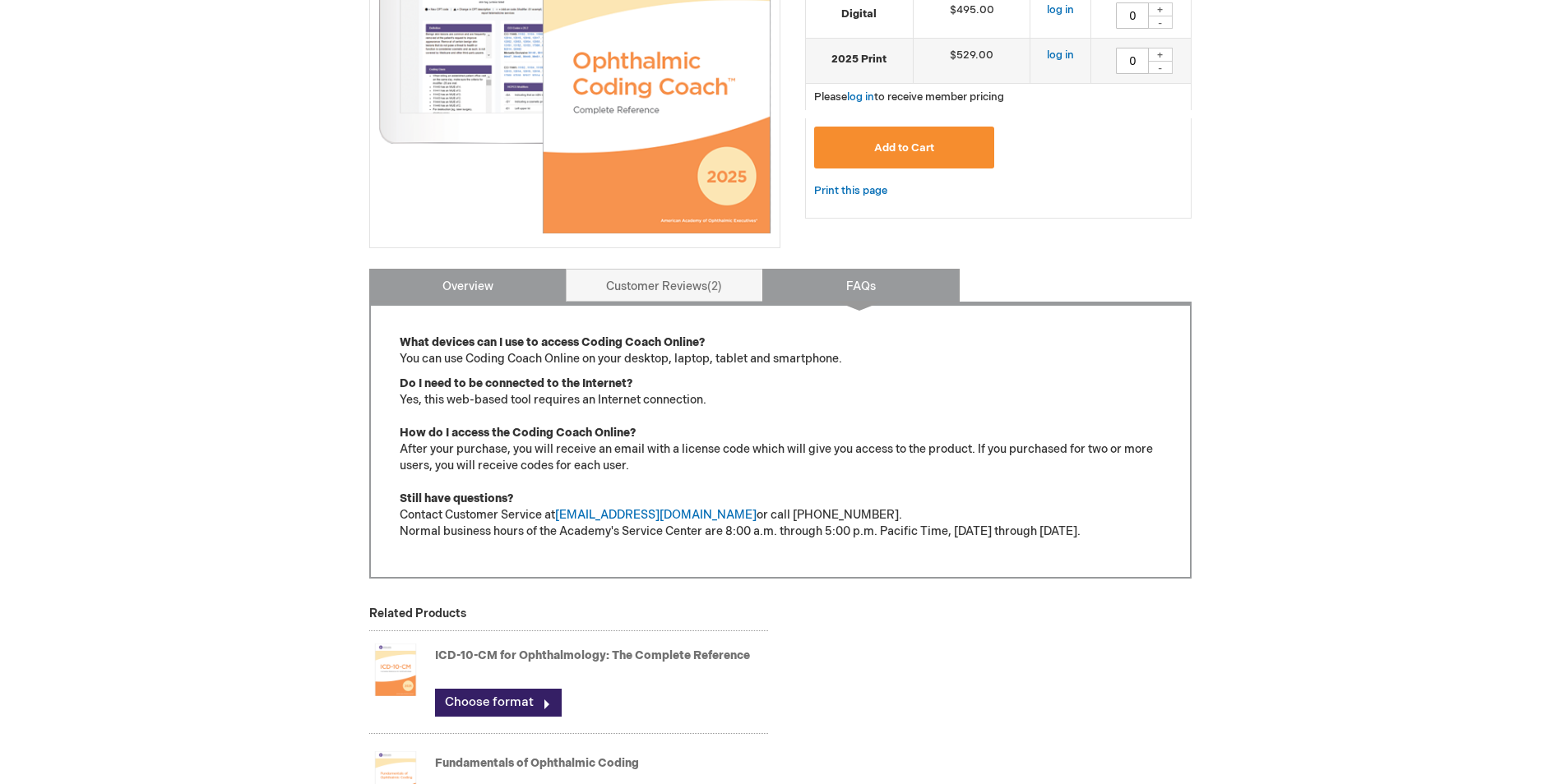
click at [429, 279] on link "Overview" at bounding box center [468, 285] width 197 height 32
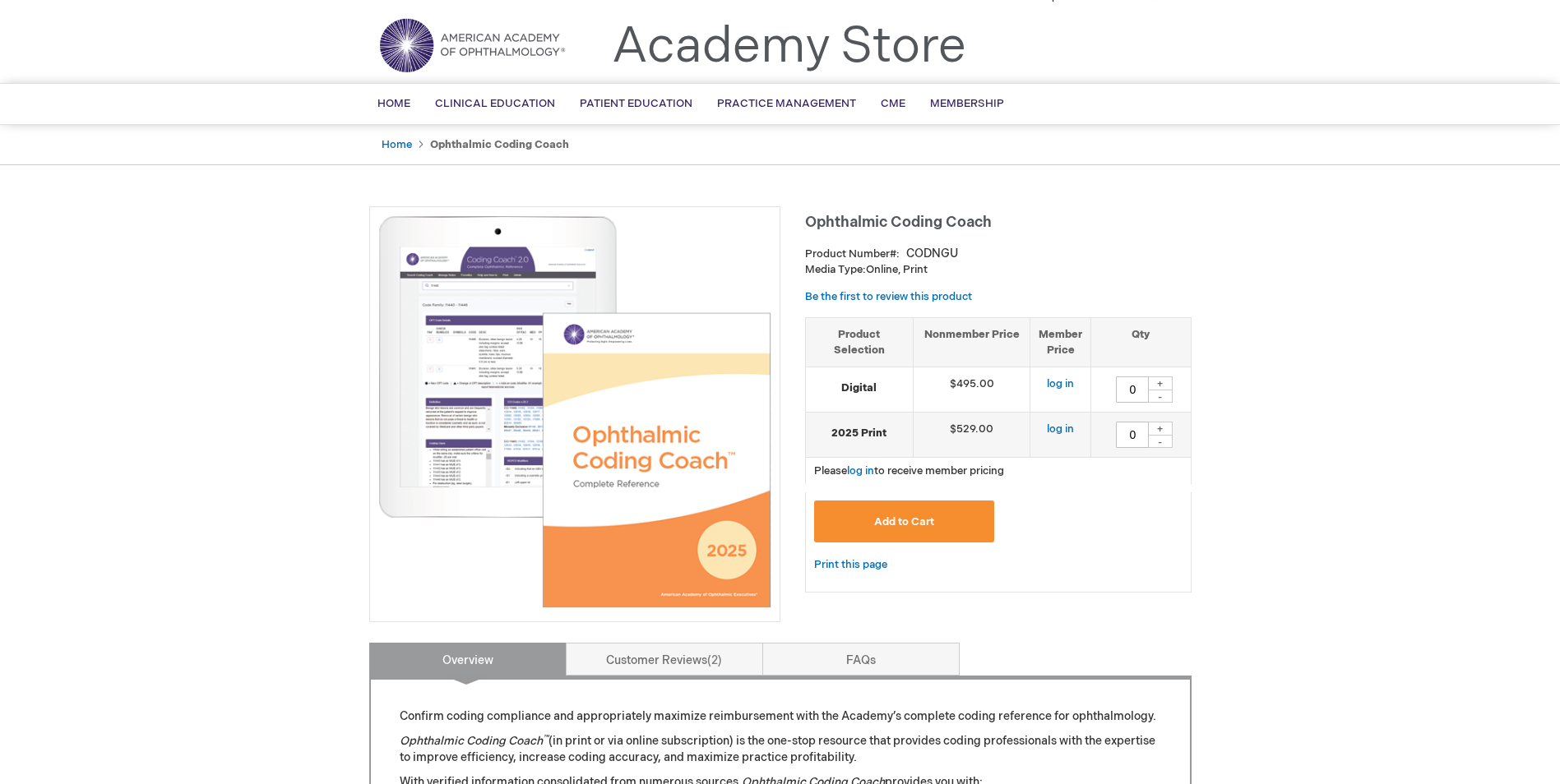
scroll to position [0, 0]
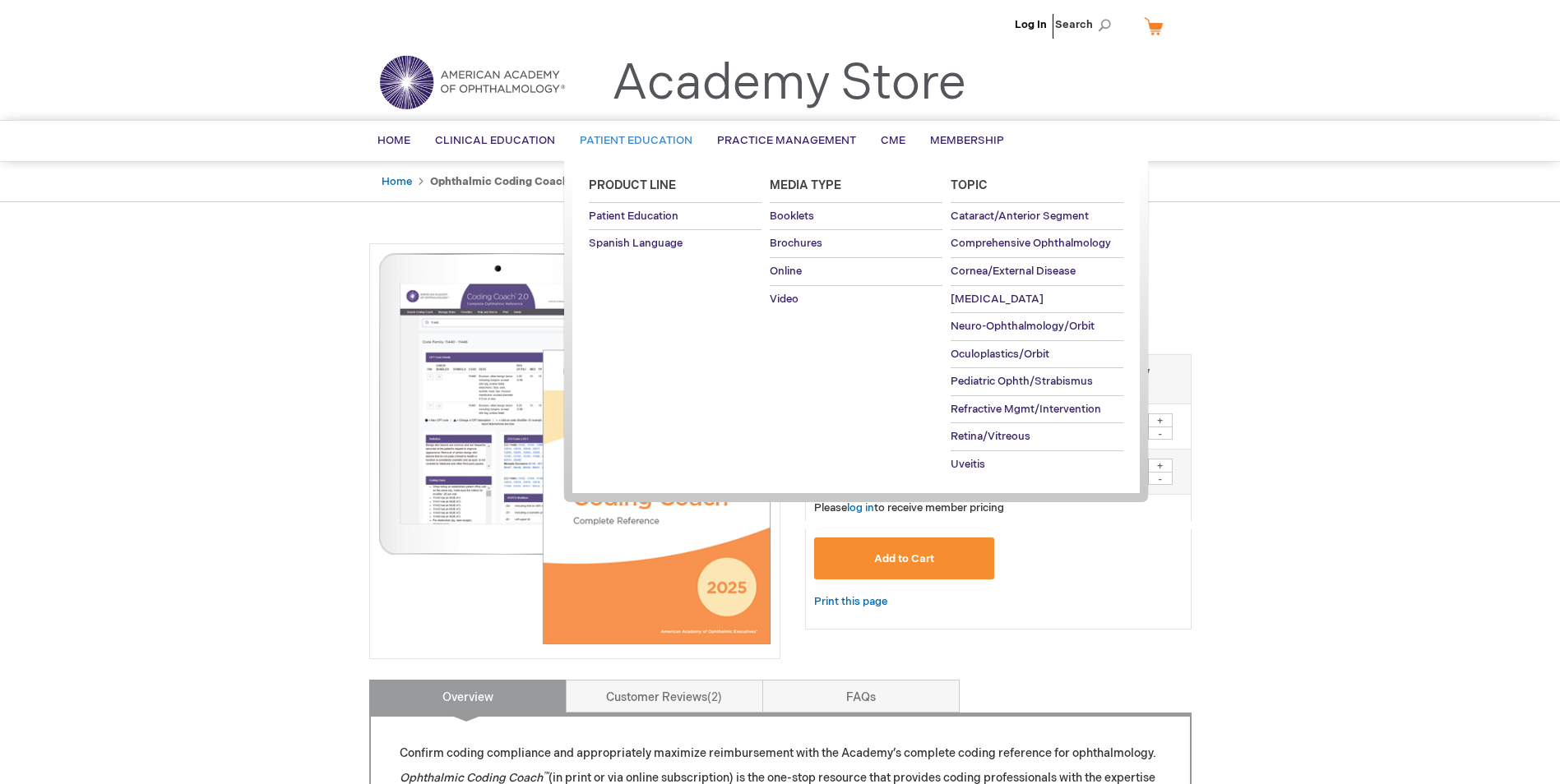
click at [621, 127] on link "Patient Education" at bounding box center [636, 141] width 137 height 41
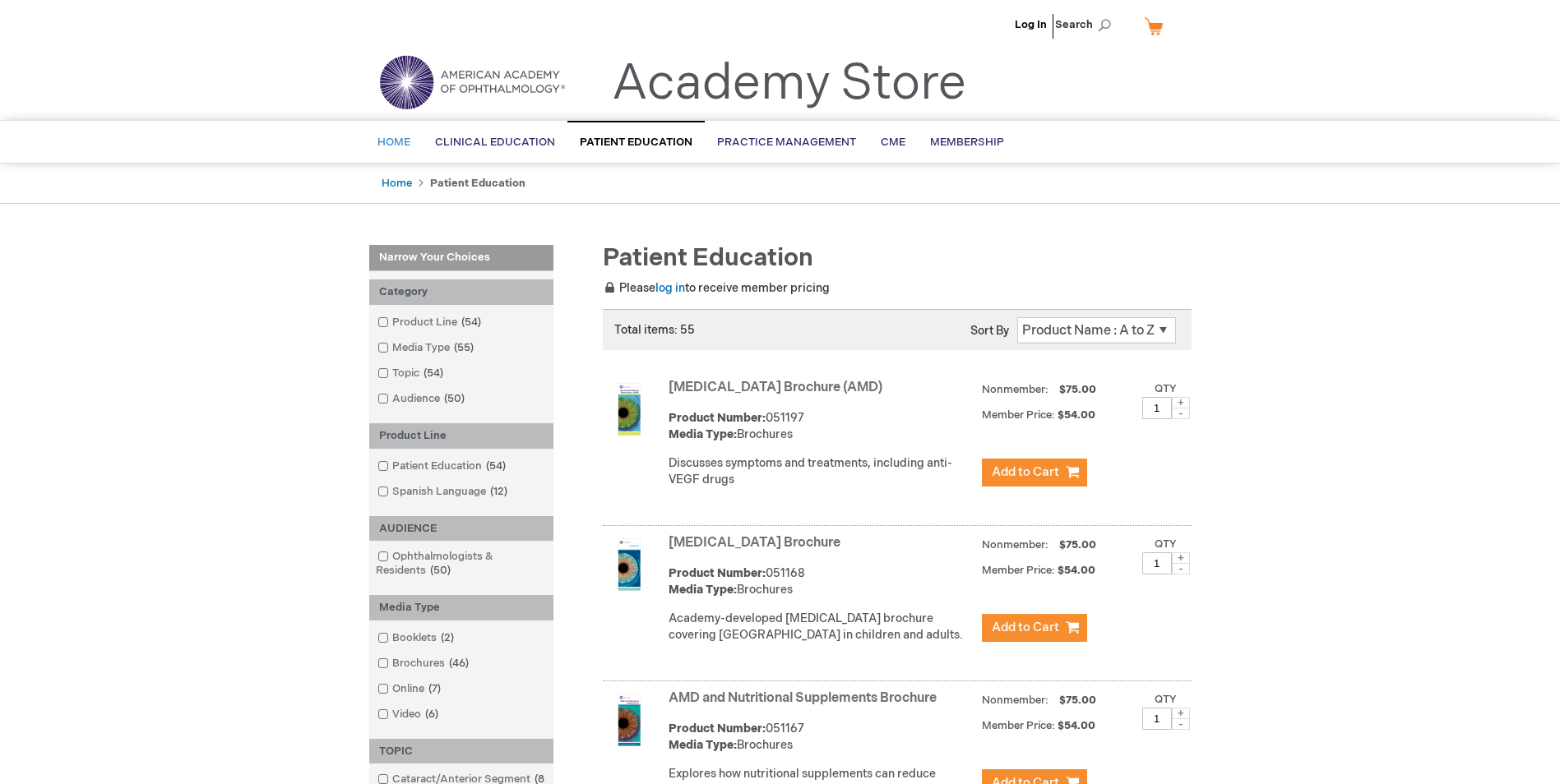
click at [394, 140] on span "Home" at bounding box center [394, 142] width 32 height 14
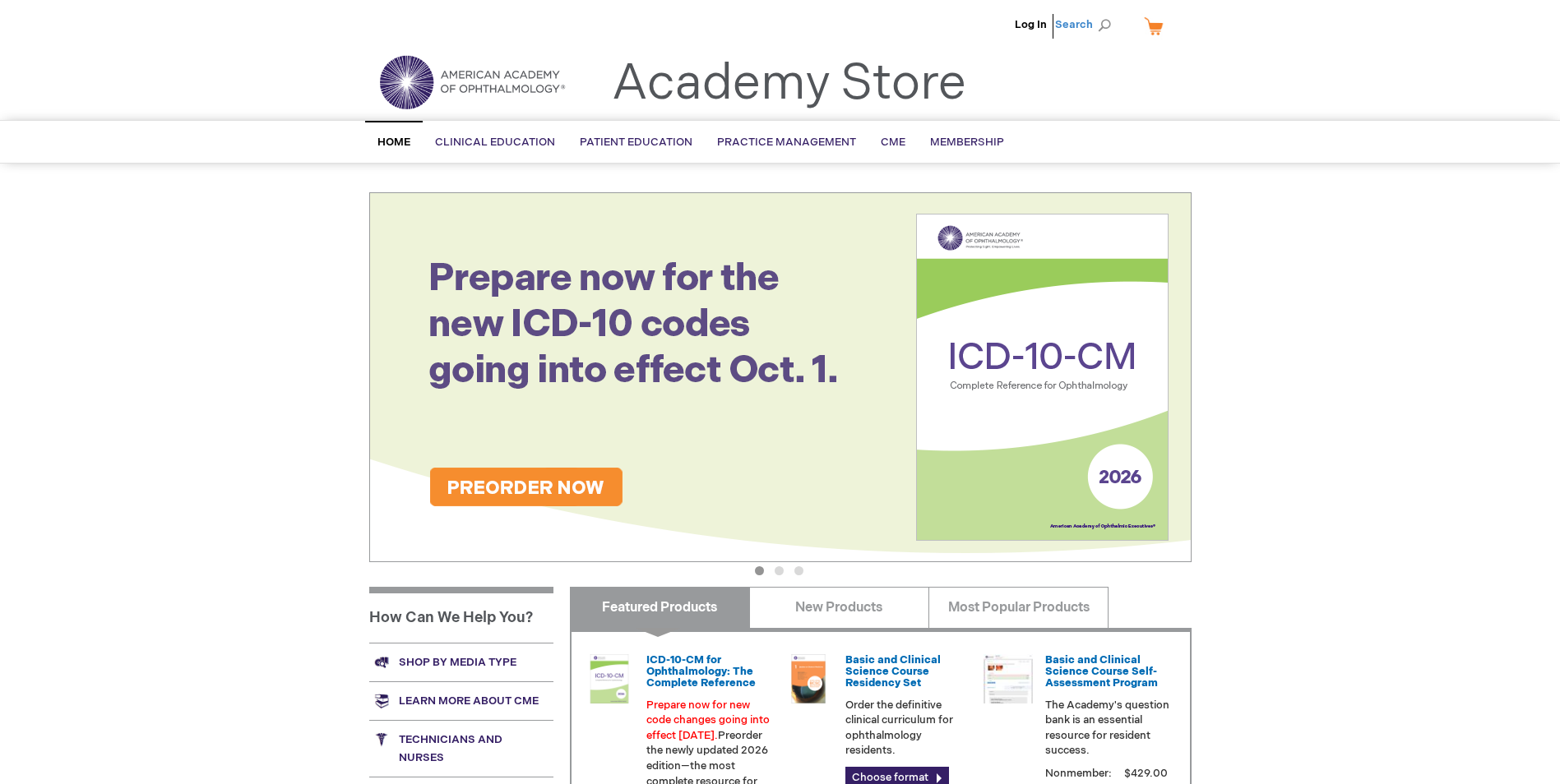
click at [1088, 23] on span "Search" at bounding box center [1086, 24] width 62 height 32
click at [1097, 23] on span "Search" at bounding box center [1086, 24] width 62 height 32
click at [1103, 22] on span "Search" at bounding box center [1086, 24] width 62 height 32
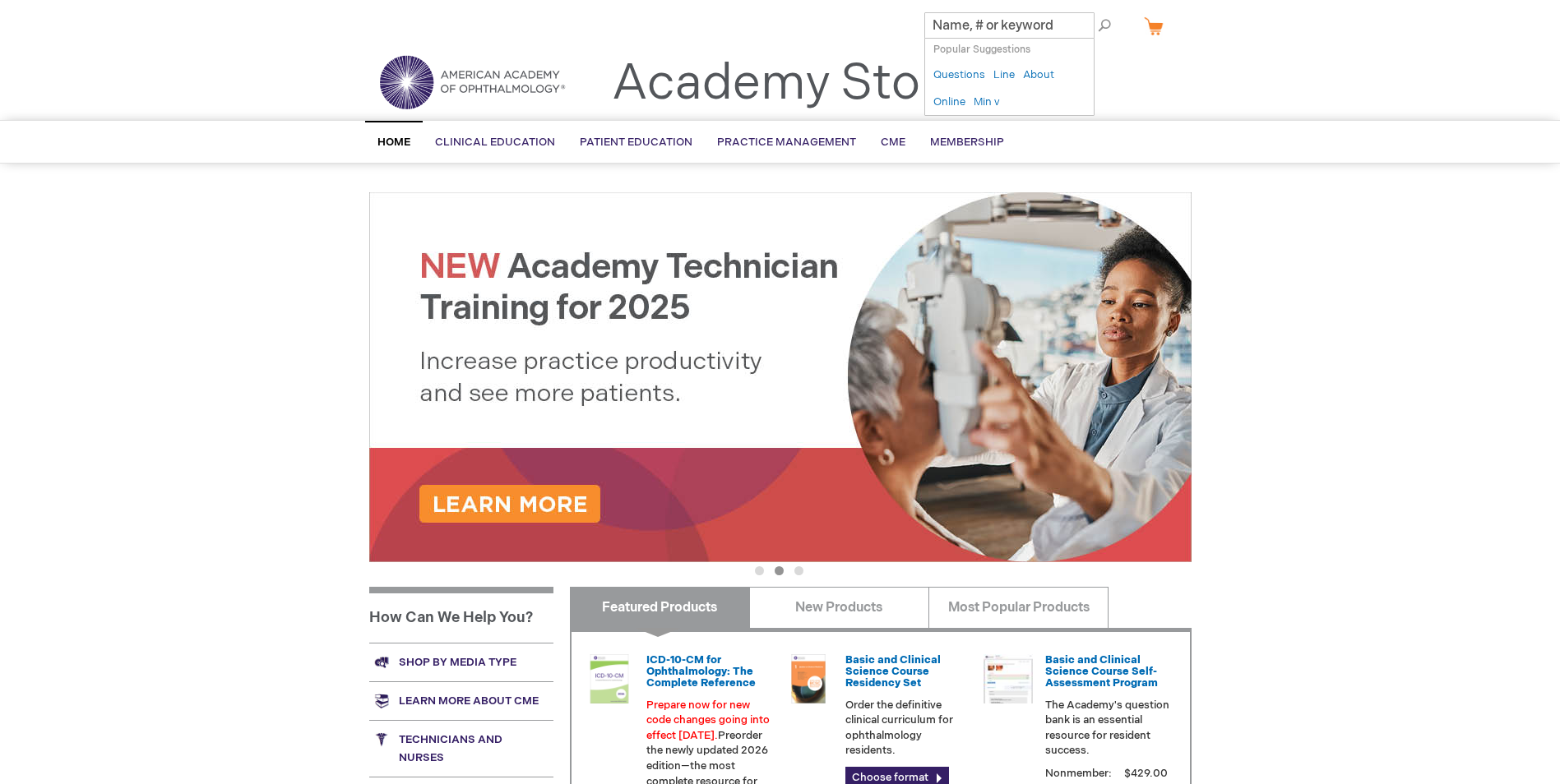
click at [1051, 21] on input "Search" at bounding box center [1009, 25] width 170 height 26
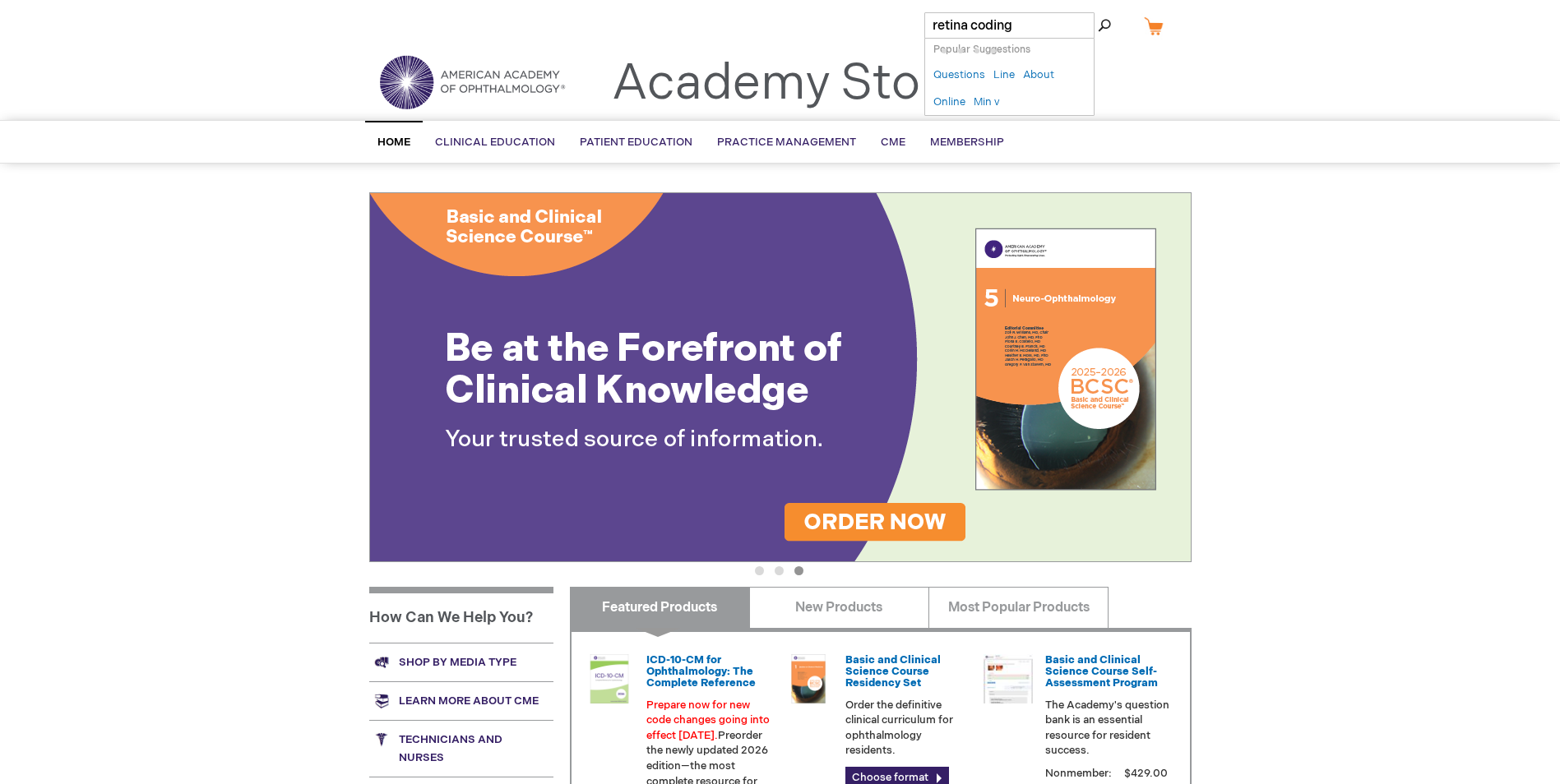
type input "retina coding"
click at [1098, 13] on button "Search" at bounding box center [1104, 25] width 14 height 26
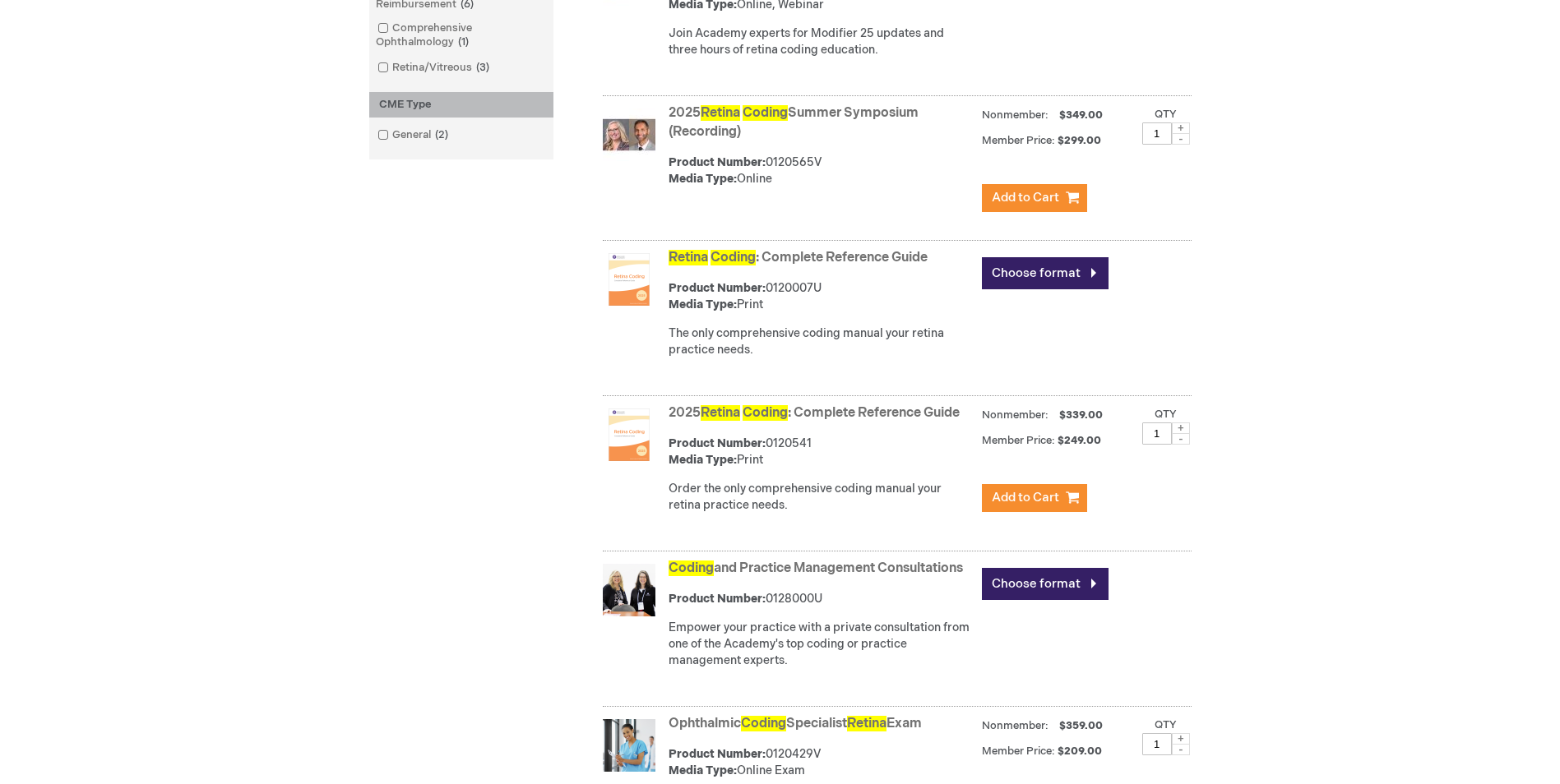
scroll to position [658, 0]
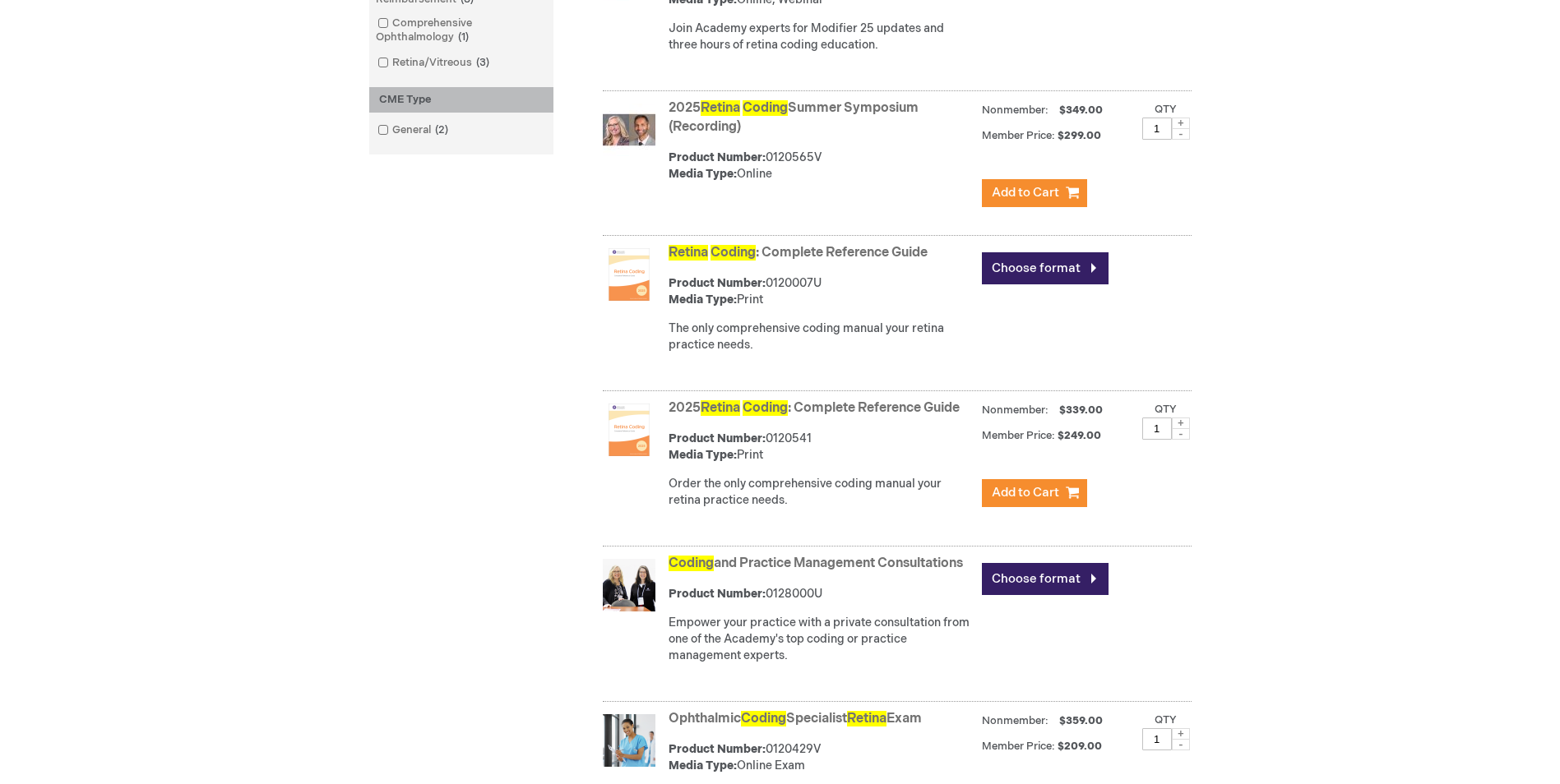
drag, startPoint x: 997, startPoint y: 446, endPoint x: 1087, endPoint y: 459, distance: 90.9
click at [1087, 444] on div "Member Price: $249.00" at bounding box center [1042, 435] width 122 height 15
drag, startPoint x: 1087, startPoint y: 459, endPoint x: 1105, endPoint y: 436, distance: 29.2
click at [1105, 421] on div "Nonmember: $339.00" at bounding box center [1051, 410] width 140 height 21
drag, startPoint x: 1008, startPoint y: 454, endPoint x: 1110, endPoint y: 469, distance: 103.1
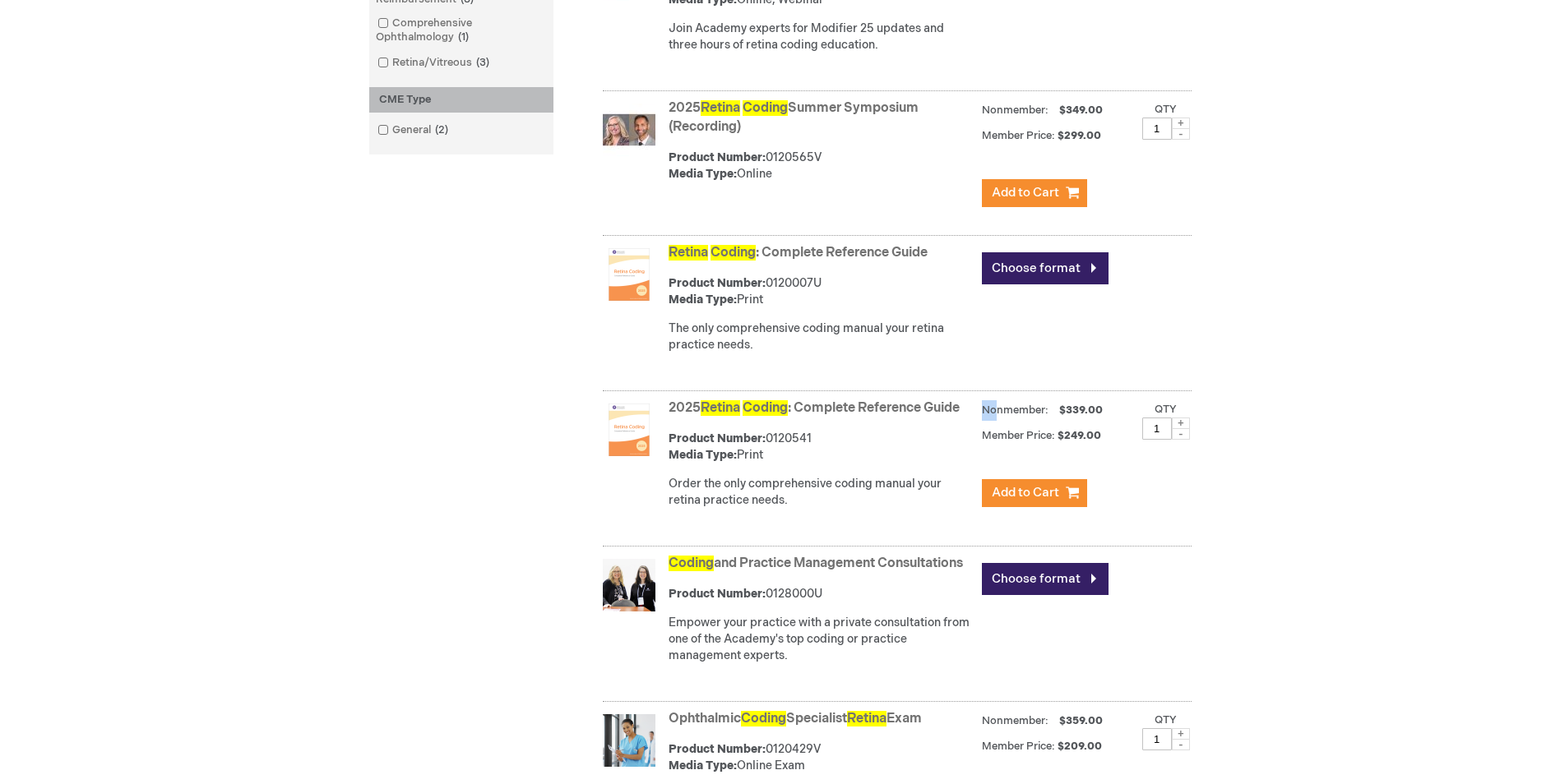
click at [1110, 469] on div "2025 Retina Coding : Complete Reference Guide Product Number: 0120541 Media Typ…" at bounding box center [930, 459] width 523 height 126
click at [1103, 469] on div "2025 Retina Coding : Complete Reference Guide Product Number: 0120541 Media Typ…" at bounding box center [930, 459] width 523 height 126
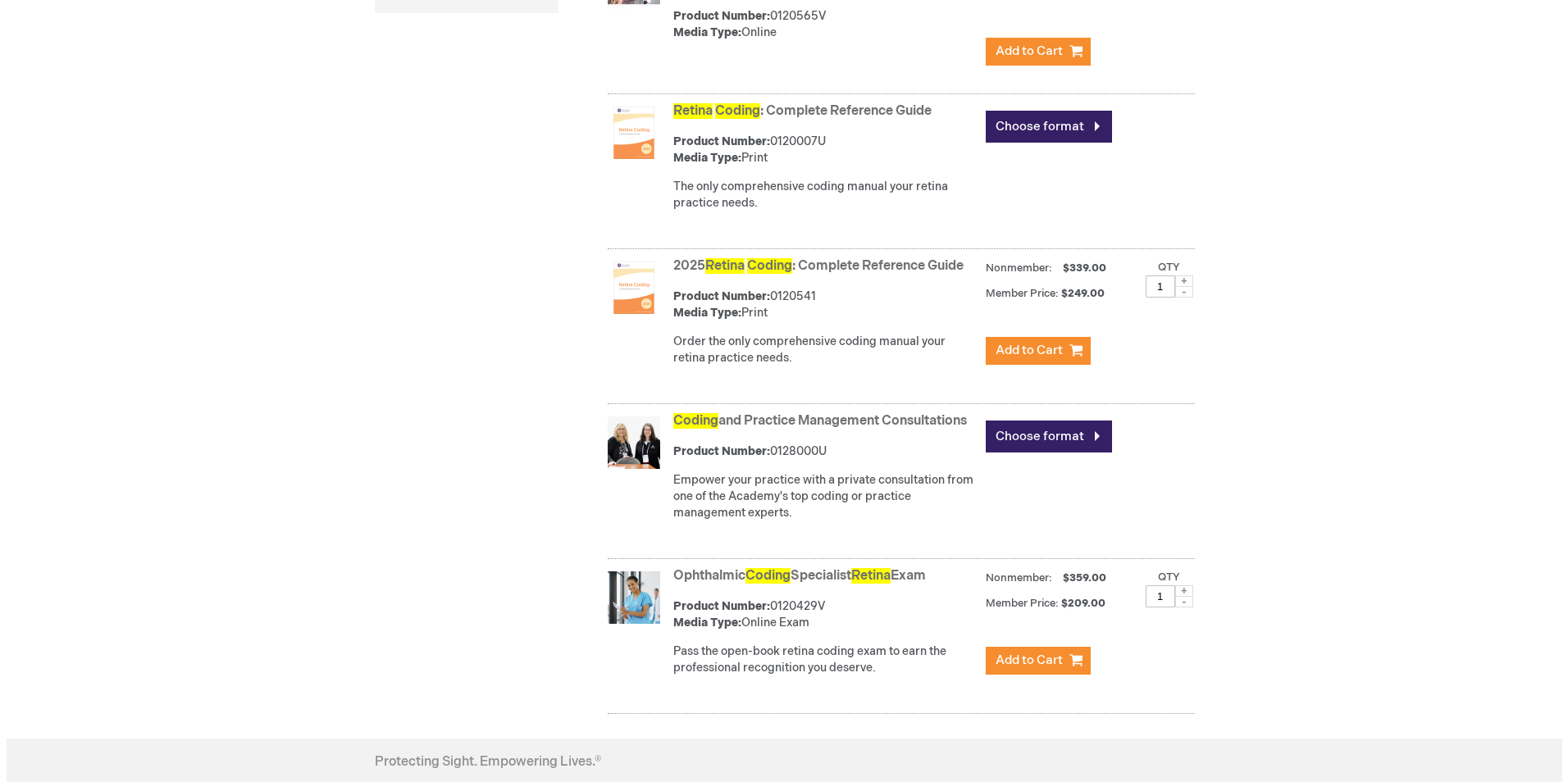
scroll to position [638, 0]
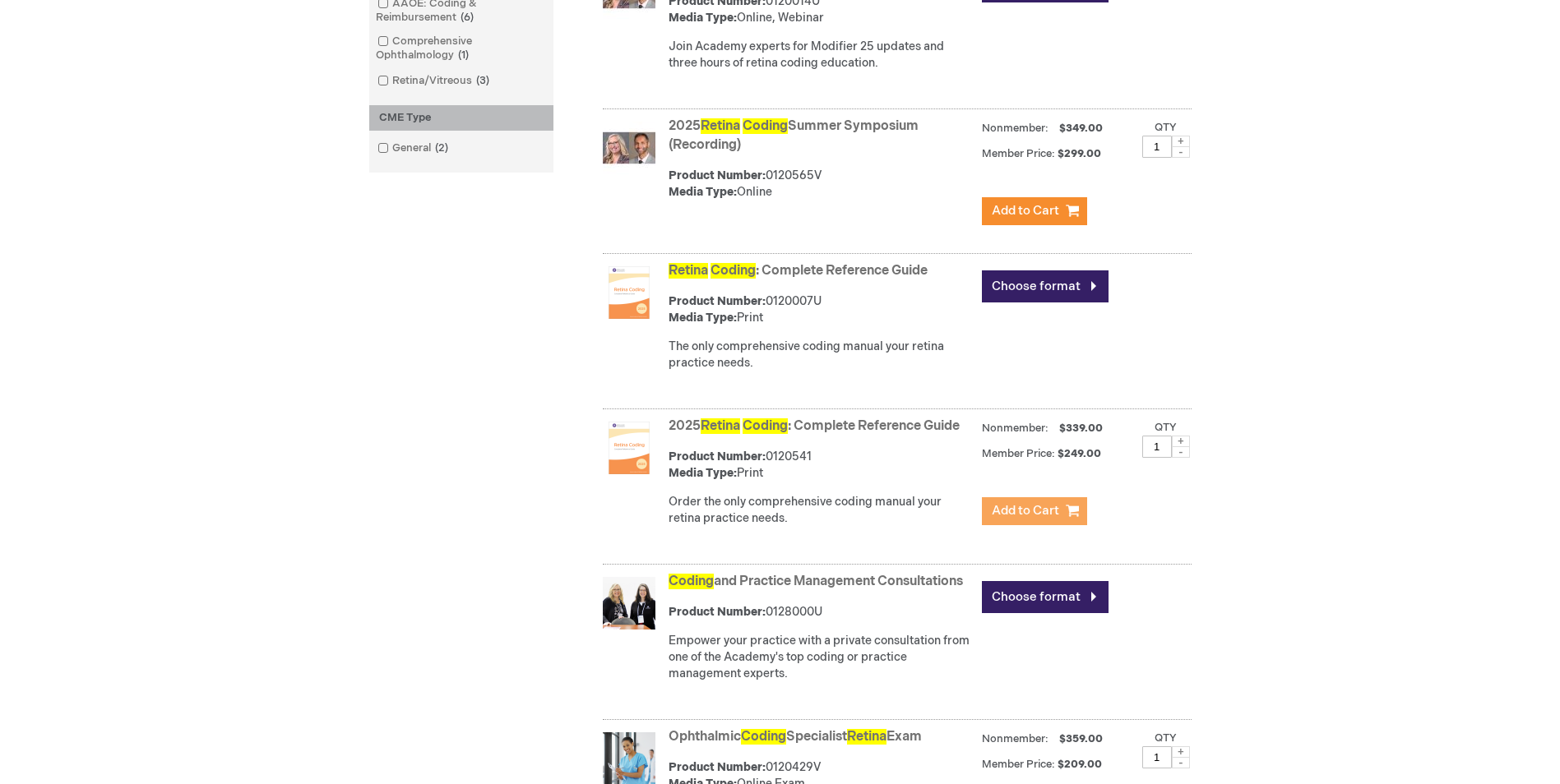
click at [1035, 519] on span "Add to Cart" at bounding box center [1025, 510] width 68 height 15
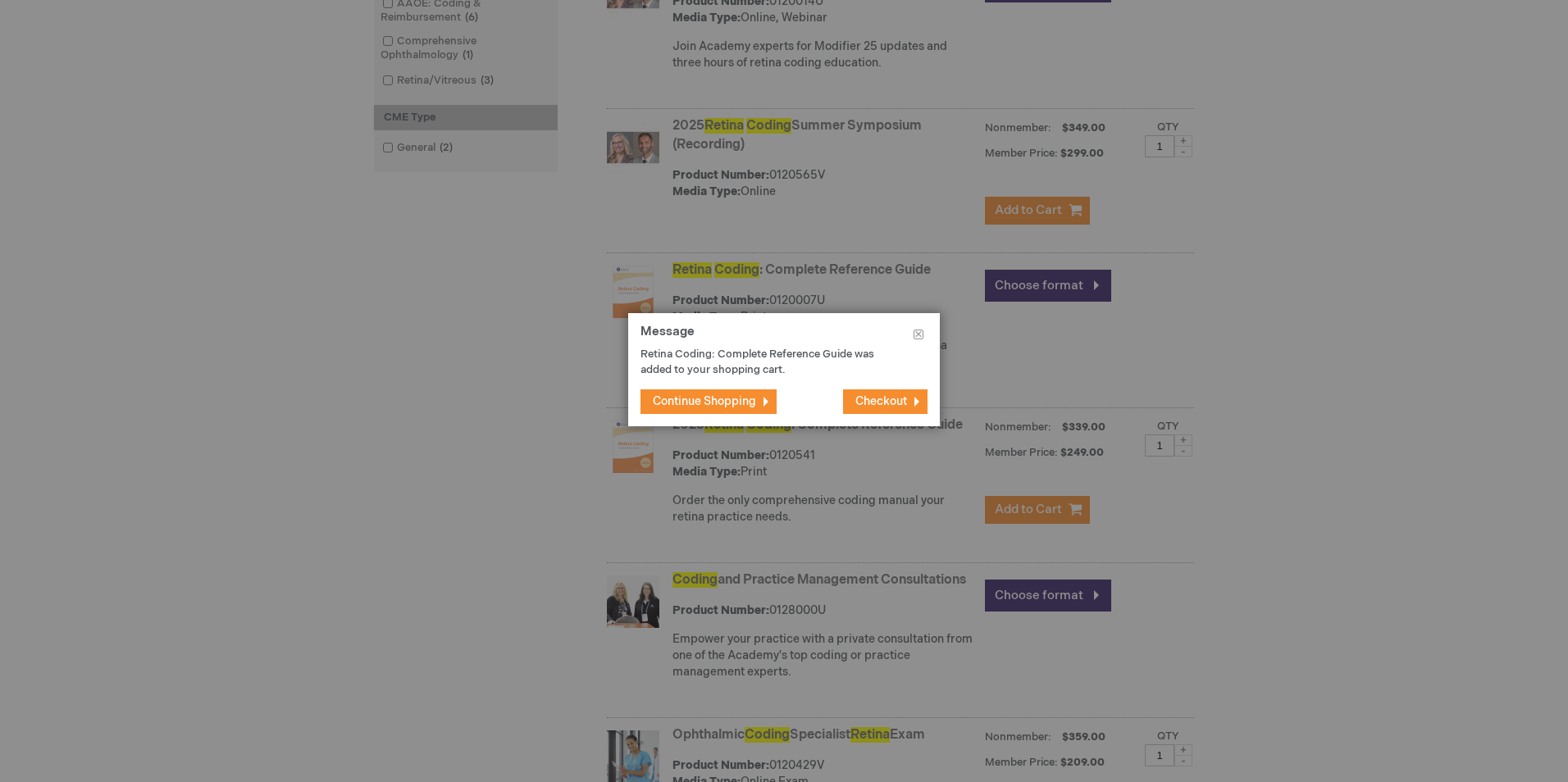
click at [893, 397] on span "Checkout" at bounding box center [881, 402] width 51 height 14
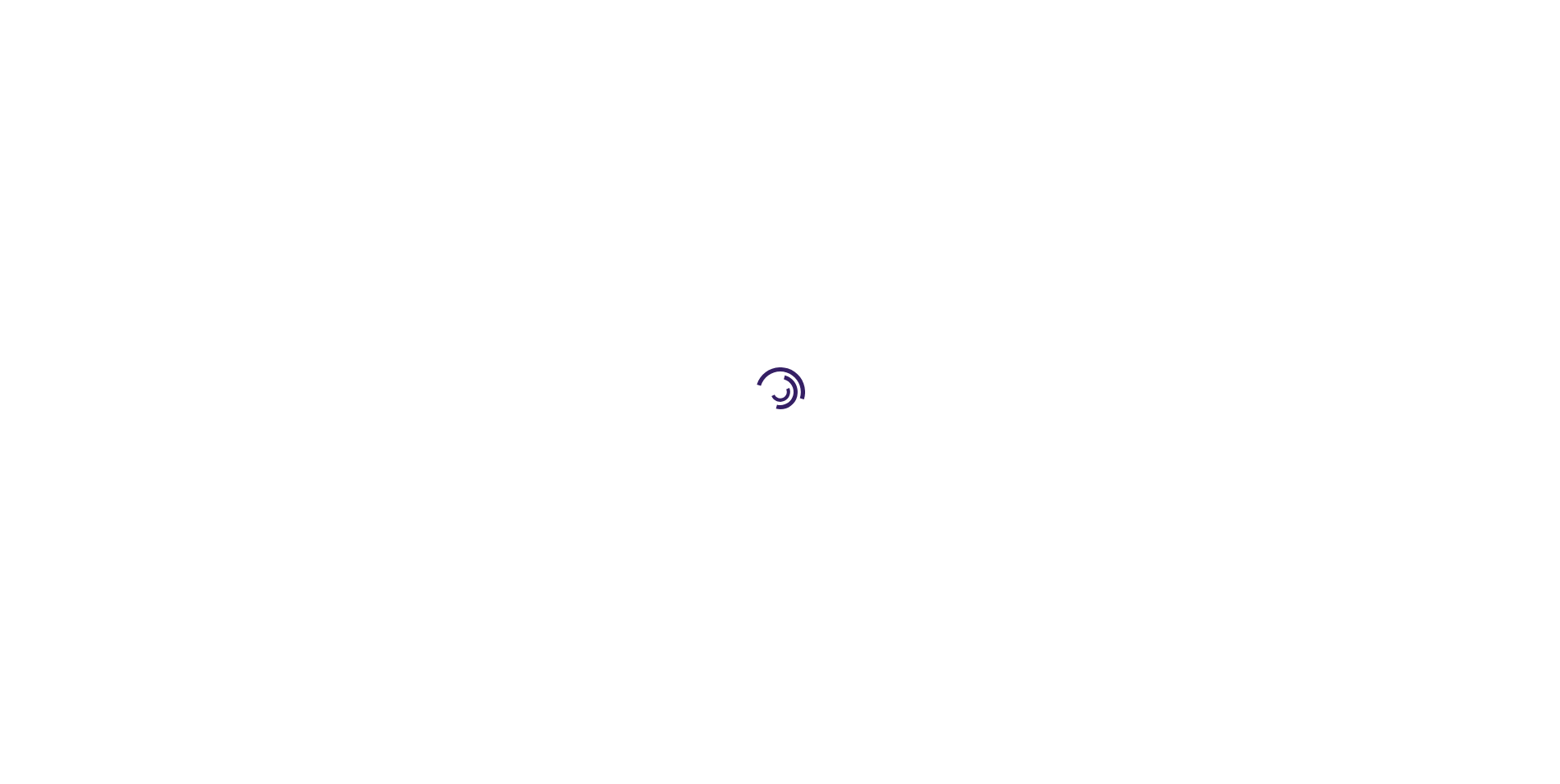
select select "US"
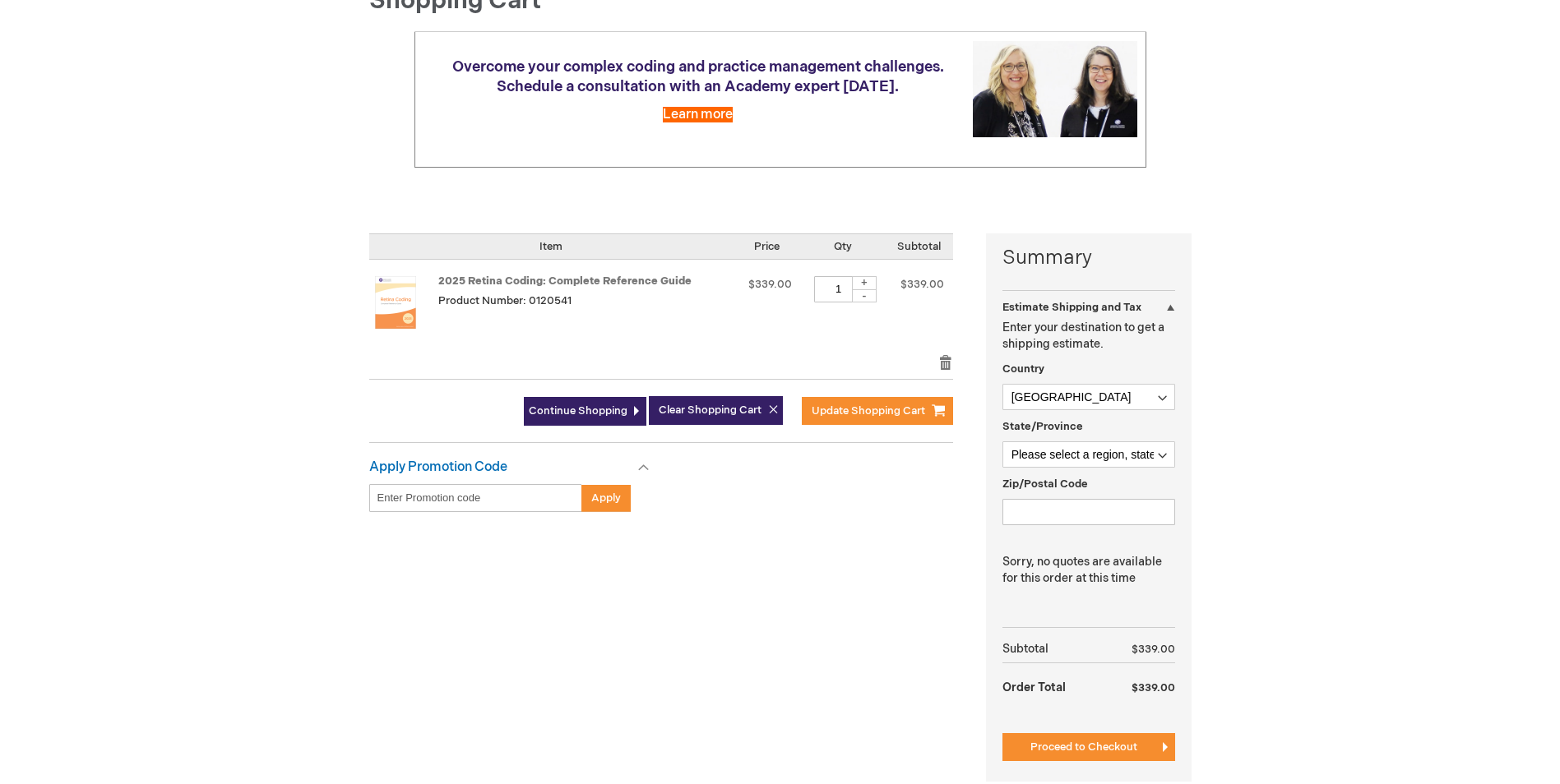
scroll to position [519, 0]
